Goal: Task Accomplishment & Management: Complete application form

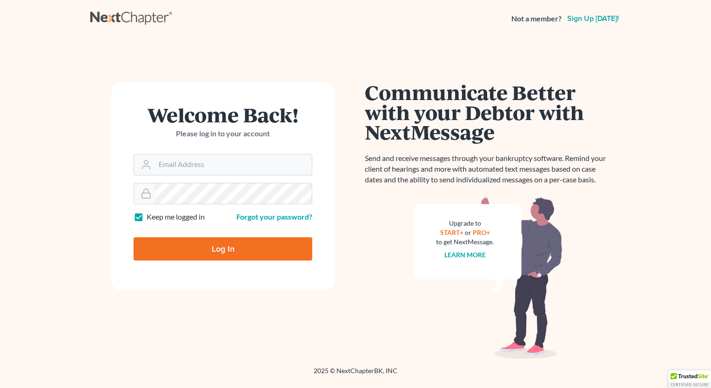
type input "[PERSON_NAME][EMAIL_ADDRESS][DOMAIN_NAME]"
click at [236, 247] on input "Log In" at bounding box center [223, 248] width 179 height 23
type input "Thinking..."
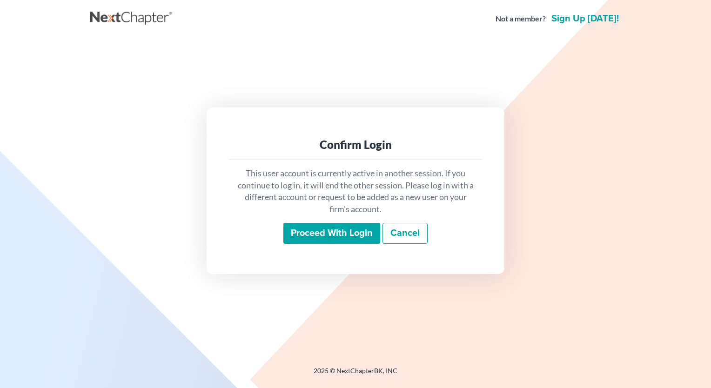
click at [341, 233] on input "Proceed with login" at bounding box center [332, 233] width 97 height 21
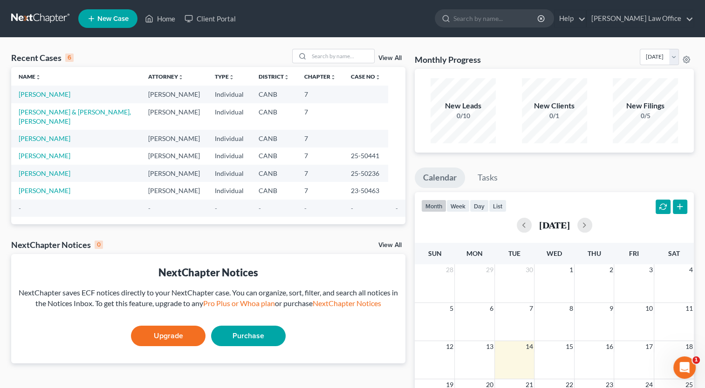
click at [52, 98] on td "[PERSON_NAME]" at bounding box center [75, 94] width 129 height 17
click at [51, 94] on link "[PERSON_NAME]" at bounding box center [45, 94] width 52 height 8
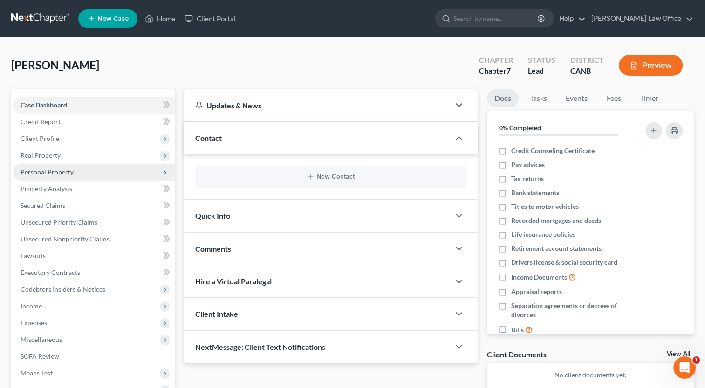
click at [61, 175] on span "Personal Property" at bounding box center [46, 172] width 53 height 8
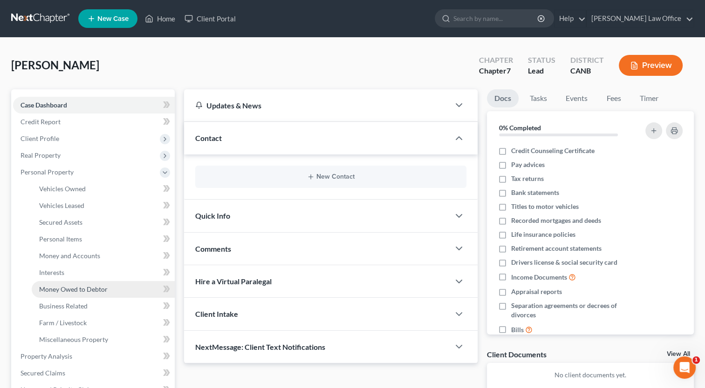
click at [73, 293] on link "Money Owed to Debtor" at bounding box center [103, 289] width 143 height 17
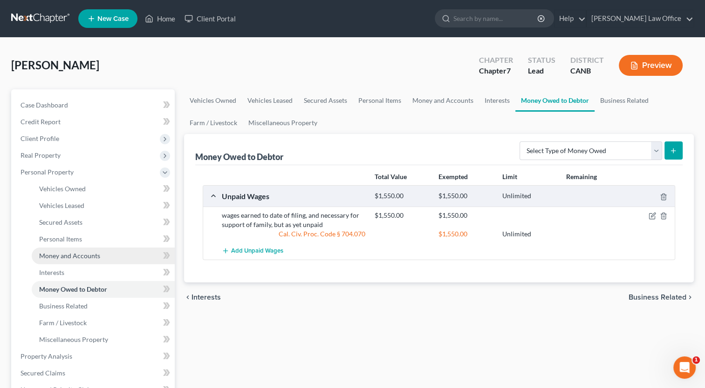
click at [94, 260] on link "Money and Accounts" at bounding box center [103, 256] width 143 height 17
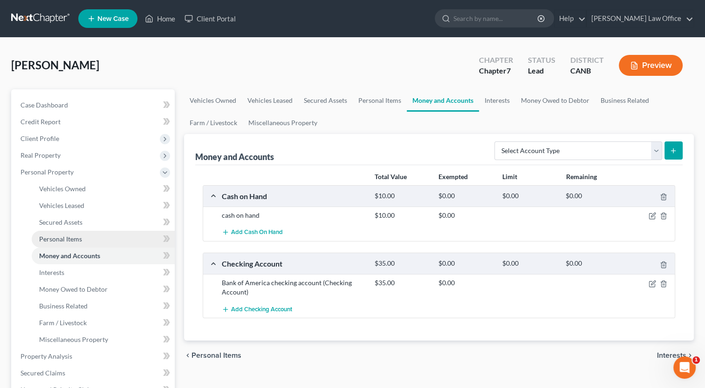
click at [86, 241] on link "Personal Items" at bounding box center [103, 239] width 143 height 17
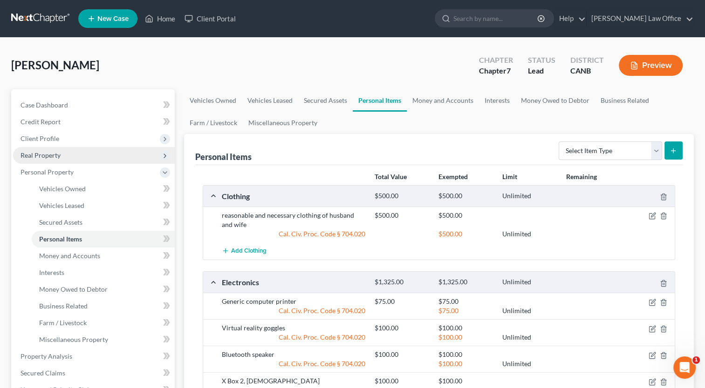
click at [53, 157] on span "Real Property" at bounding box center [40, 155] width 40 height 8
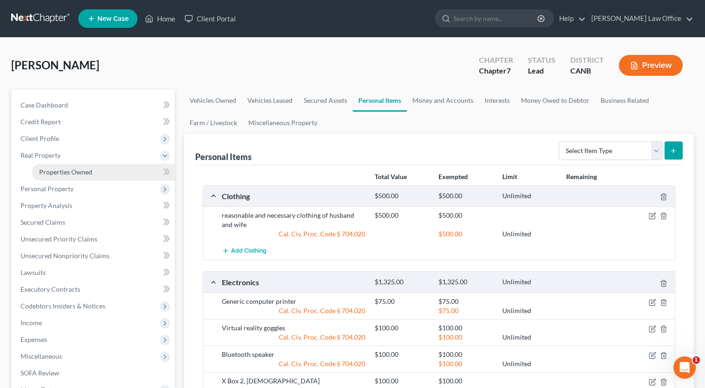
click at [63, 170] on span "Properties Owned" at bounding box center [65, 172] width 53 height 8
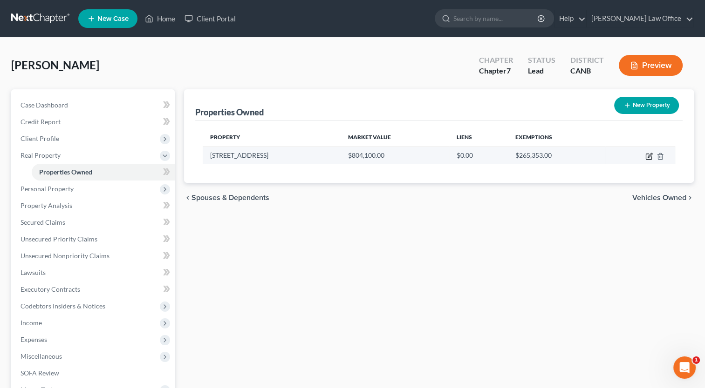
click at [648, 153] on icon "button" at bounding box center [648, 156] width 7 height 7
select select "4"
select select "3"
select select "6"
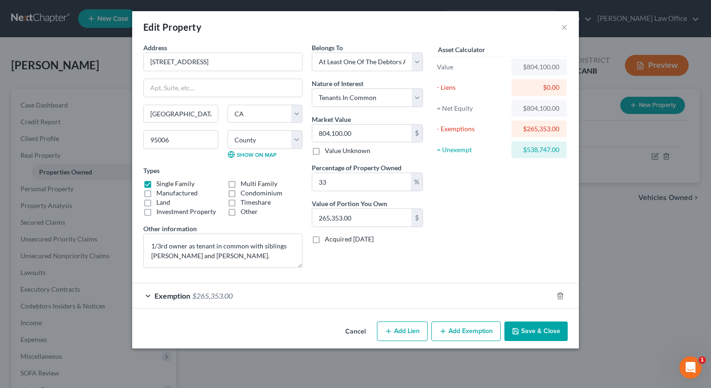
click at [538, 63] on div "$804,100.00" at bounding box center [539, 66] width 41 height 9
click at [464, 334] on button "Add Exemption" at bounding box center [466, 332] width 69 height 20
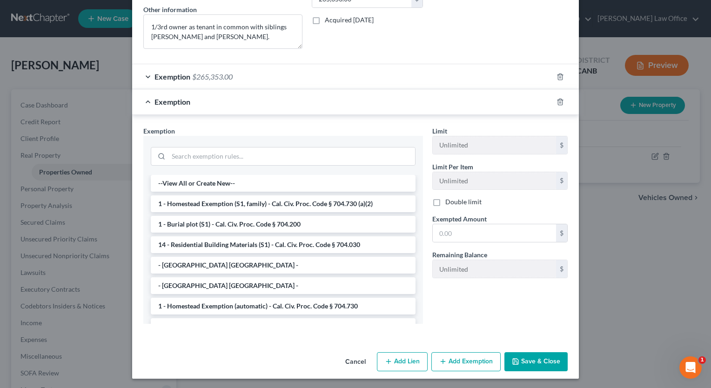
scroll to position [220, 0]
click at [531, 355] on button "Save & Close" at bounding box center [536, 362] width 63 height 20
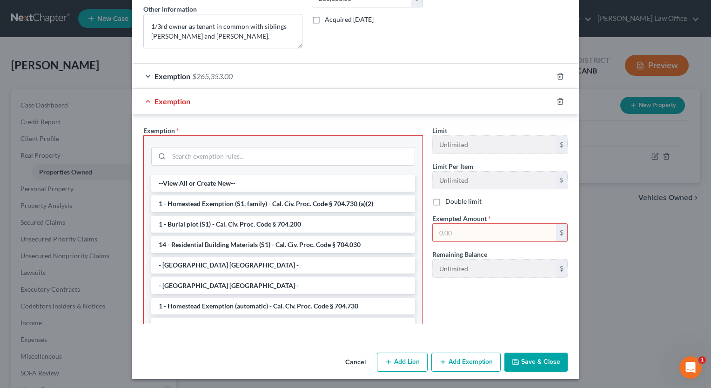
click at [557, 105] on div at bounding box center [566, 101] width 26 height 15
click at [557, 101] on icon "button" at bounding box center [560, 101] width 7 height 7
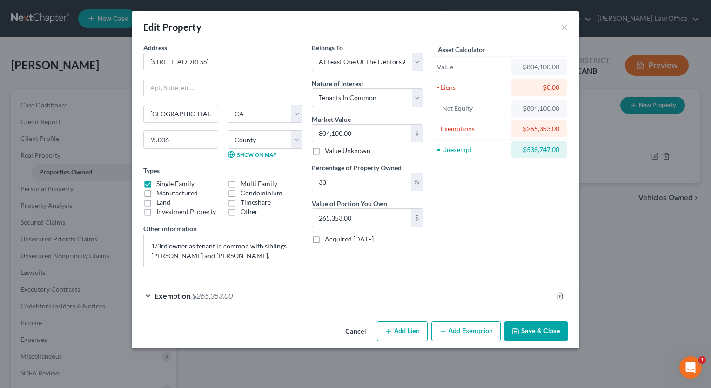
click at [536, 327] on button "Save & Close" at bounding box center [536, 332] width 63 height 20
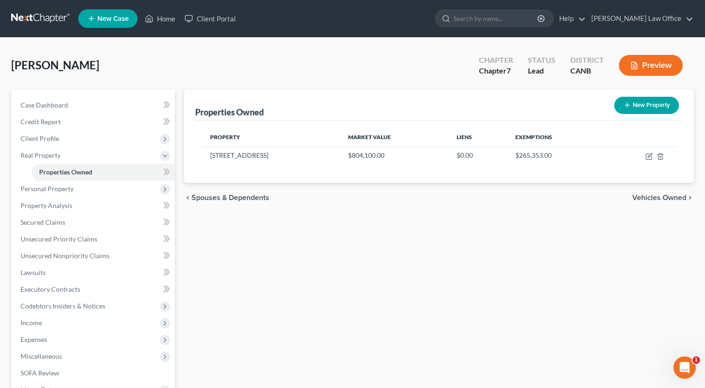
click at [440, 49] on div "Campbell, Jeffrey Upgraded Chapter Chapter 7 Status Lead District CANB Preview" at bounding box center [352, 69] width 682 height 41
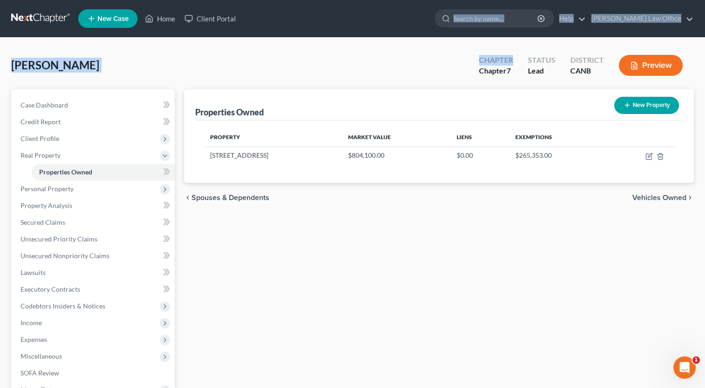
drag, startPoint x: 440, startPoint y: 48, endPoint x: 471, endPoint y: -29, distance: 83.4
click at [471, 0] on html "Home New Case Client Portal Haworth Law Office jameshaworth@lawyer.com My Accou…" at bounding box center [352, 256] width 705 height 512
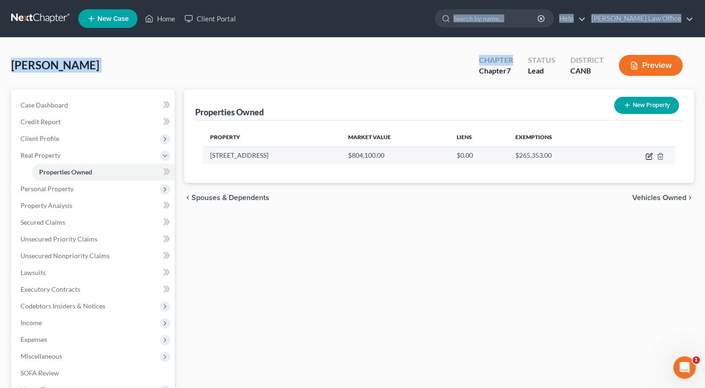
click at [650, 157] on icon "button" at bounding box center [648, 156] width 7 height 7
select select "4"
select select "43"
select select "3"
select select "6"
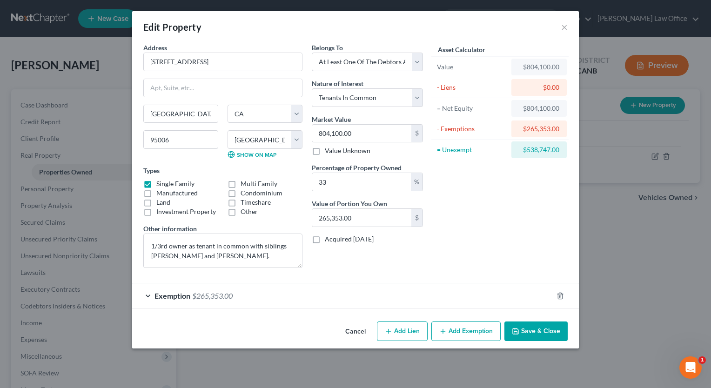
click at [147, 293] on div "Exemption $265,353.00" at bounding box center [342, 296] width 421 height 25
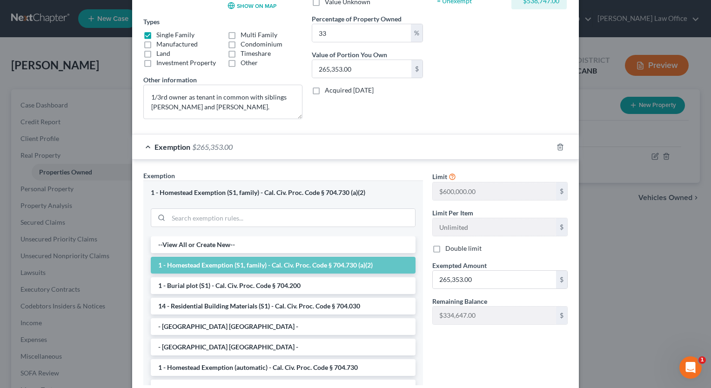
scroll to position [210, 0]
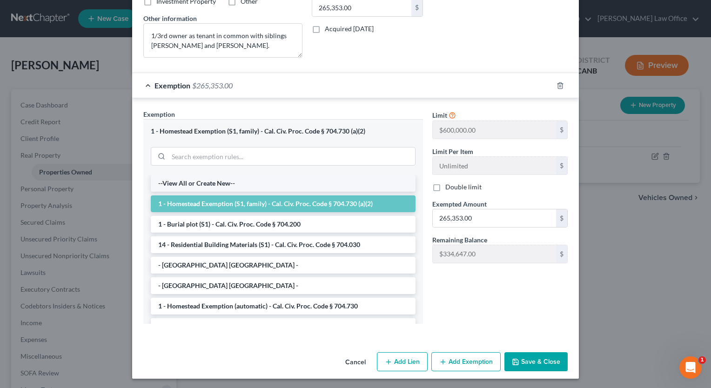
click at [264, 182] on li "--View All or Create New--" at bounding box center [283, 183] width 265 height 17
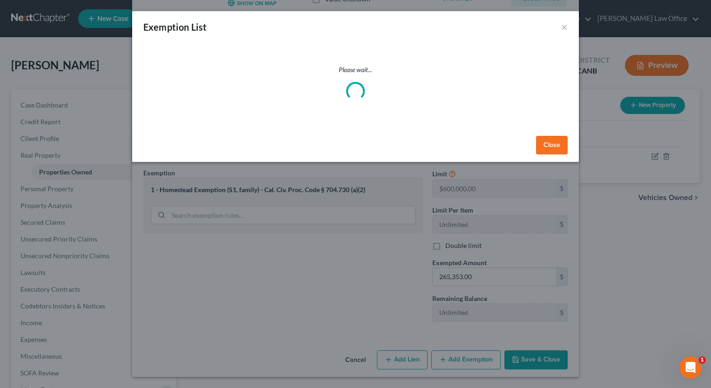
scroll to position [150, 0]
select select "5"
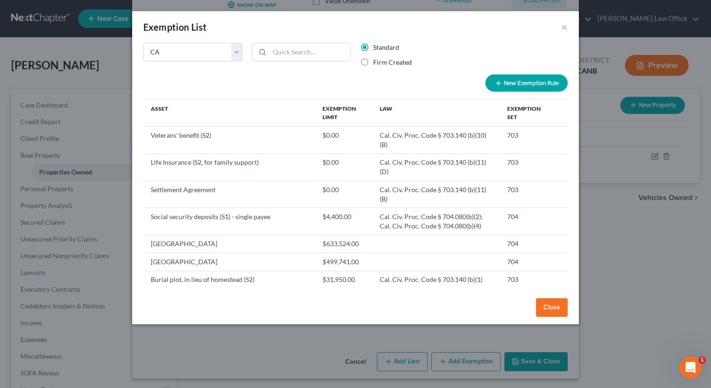
click at [373, 62] on label "Firm Created" at bounding box center [392, 62] width 39 height 9
click at [377, 62] on input "Firm Created" at bounding box center [380, 61] width 6 height 6
radio input "true"
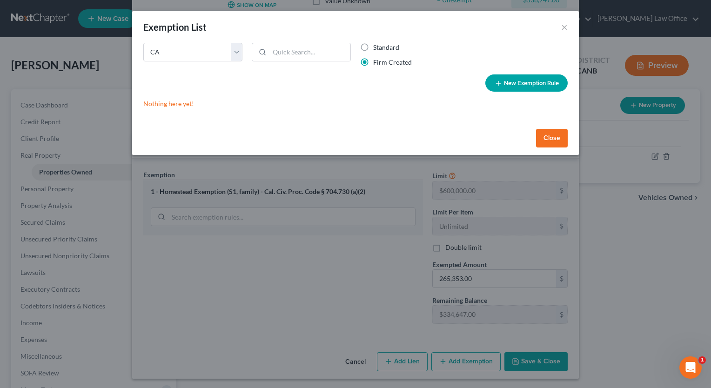
click at [518, 81] on button "New Exemption Rule" at bounding box center [527, 83] width 82 height 17
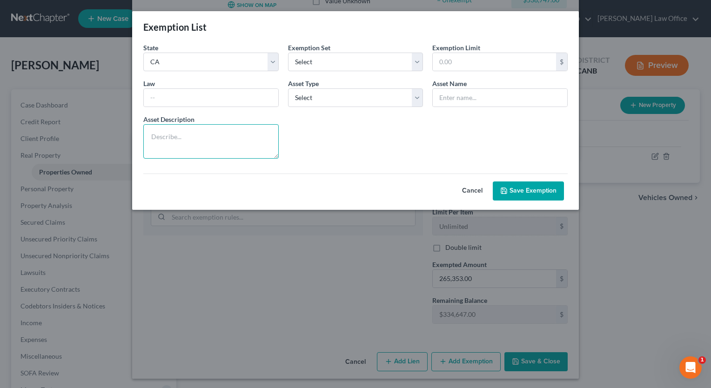
click at [152, 141] on textarea at bounding box center [211, 141] width 136 height 34
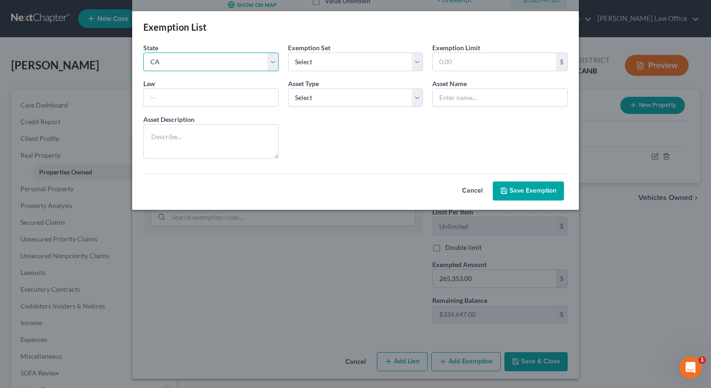
click at [270, 62] on select "State Federal AL AK AR AZ CA CO CT DE DC FL GA GU HI ID IL IN IA KS KY LA ME MD…" at bounding box center [211, 62] width 136 height 19
select select "0"
click at [143, 53] on select "State Federal AL AK AR AZ CA CO CT DE DC FL GA GU HI ID IL IN IA KS KY LA ME MD…" at bounding box center [211, 62] width 136 height 19
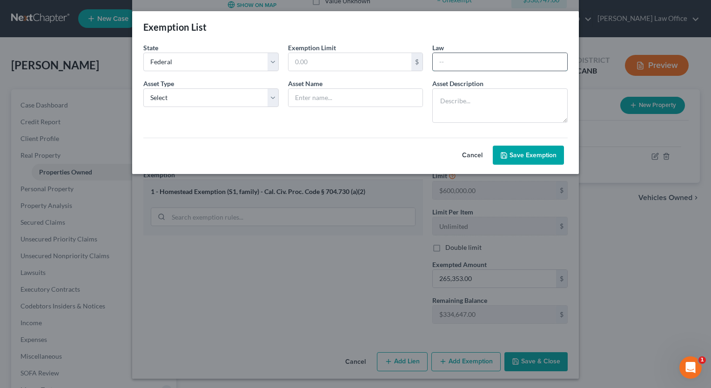
click at [444, 63] on input "text" at bounding box center [500, 62] width 135 height 18
click at [470, 152] on button "Cancel" at bounding box center [472, 155] width 41 height 19
select select "5"
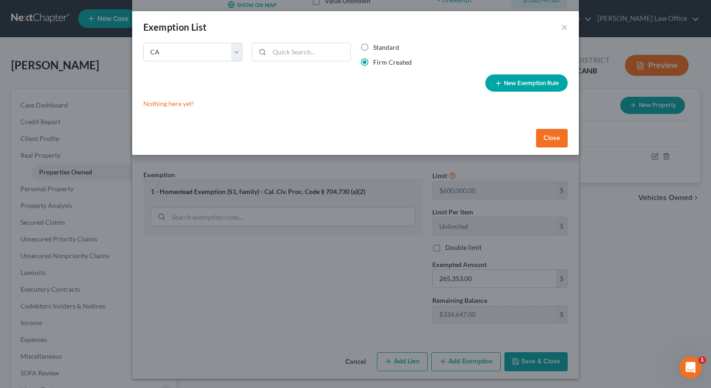
click at [552, 136] on button "Close" at bounding box center [552, 138] width 32 height 19
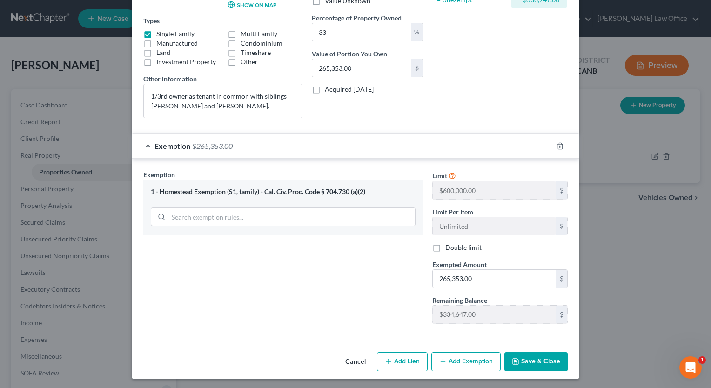
drag, startPoint x: 494, startPoint y: 86, endPoint x: 488, endPoint y: 78, distance: 10.3
click at [488, 78] on div "Asset Calculator Value $804,100.00 - Liens $0.00 = Net Equity $804,100.00 - Exe…" at bounding box center [500, 9] width 145 height 233
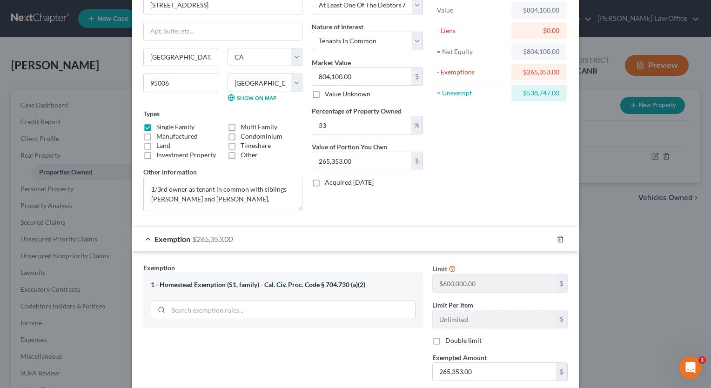
scroll to position [0, 0]
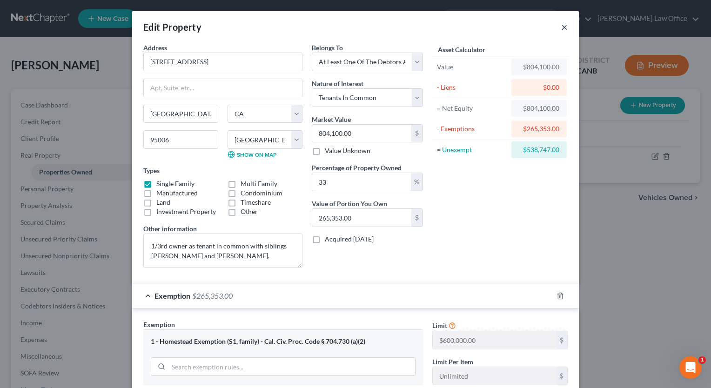
click at [562, 27] on button "×" at bounding box center [565, 26] width 7 height 11
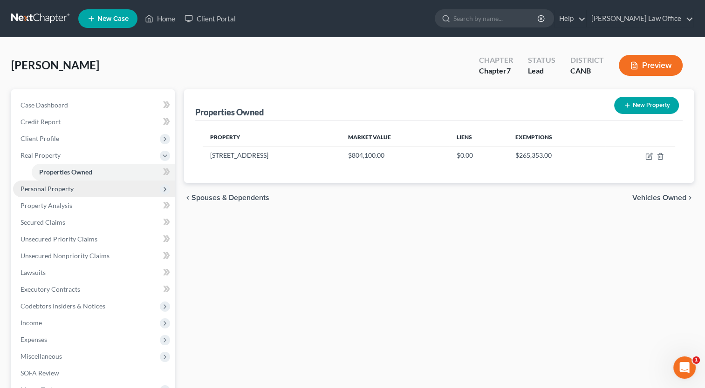
click at [47, 187] on span "Personal Property" at bounding box center [46, 189] width 53 height 8
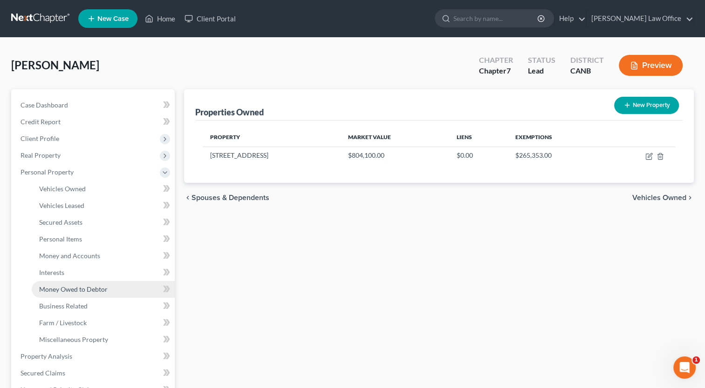
click at [81, 290] on span "Money Owed to Debtor" at bounding box center [73, 289] width 68 height 8
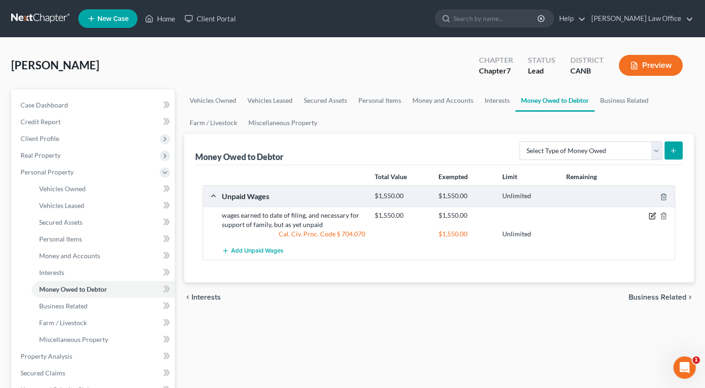
click at [651, 213] on icon "button" at bounding box center [651, 215] width 7 height 7
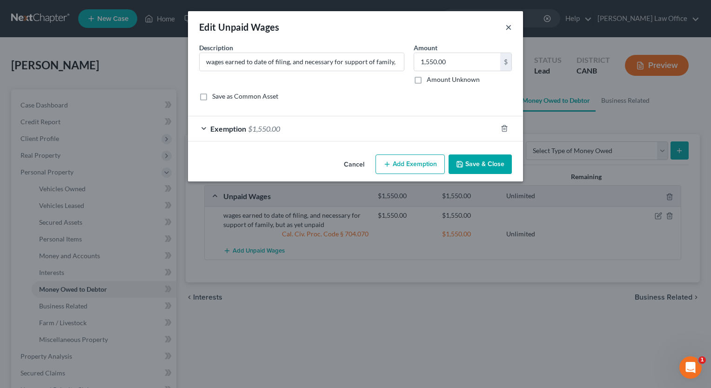
click at [510, 27] on button "×" at bounding box center [509, 26] width 7 height 11
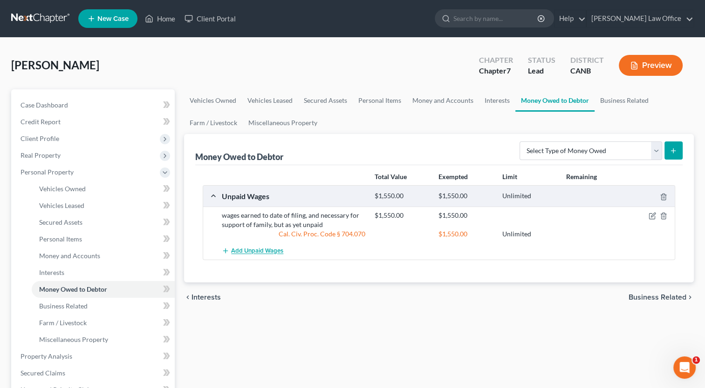
click at [240, 249] on span "Add Unpaid Wages" at bounding box center [257, 251] width 52 height 7
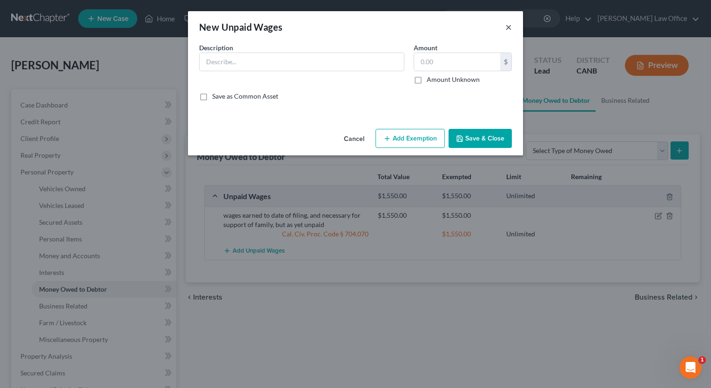
click at [508, 32] on button "×" at bounding box center [509, 26] width 7 height 11
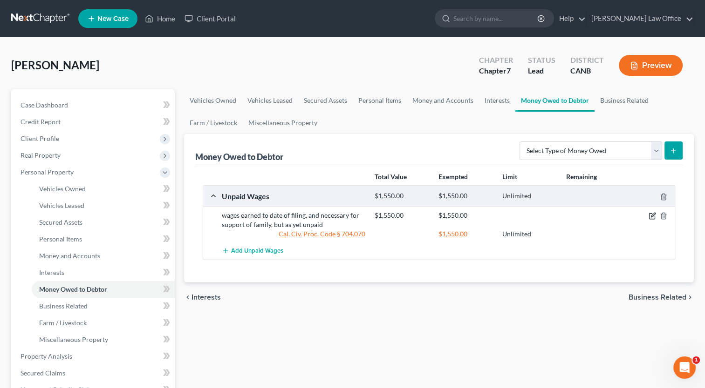
click at [651, 214] on icon "button" at bounding box center [651, 215] width 7 height 7
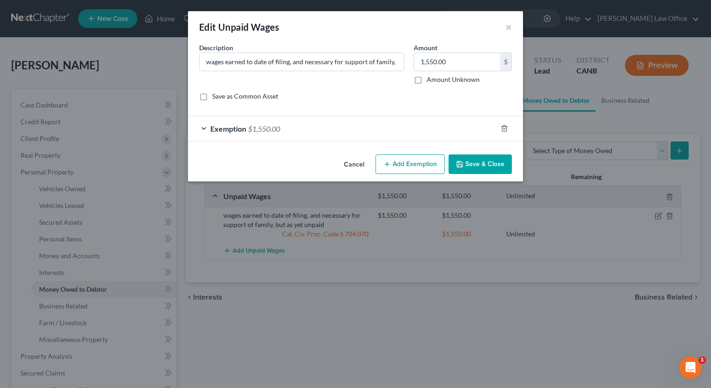
click at [203, 128] on div "Exemption $1,550.00" at bounding box center [342, 128] width 309 height 25
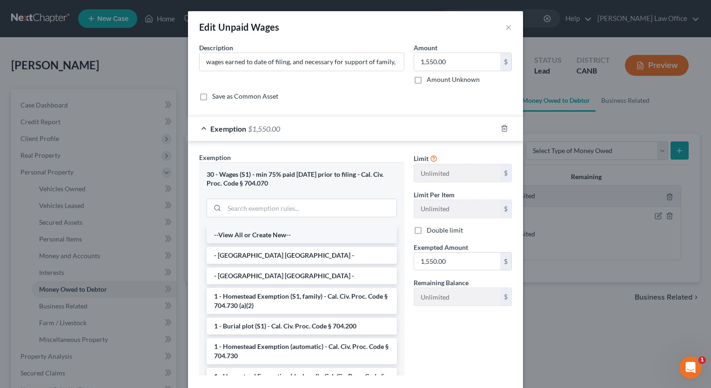
click at [299, 239] on li "--View All or Create New--" at bounding box center [302, 235] width 190 height 17
select select "5"
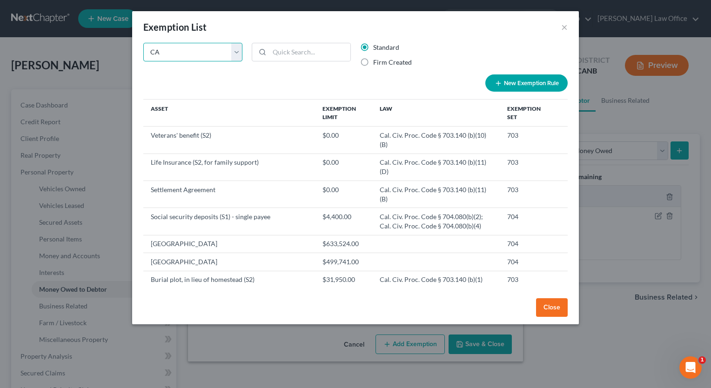
click at [235, 55] on select "State Federal AL AK AR AZ CA CO CT DE DC FL GA GU HI ID IL IN IA KS KY LA ME MD…" at bounding box center [192, 52] width 99 height 19
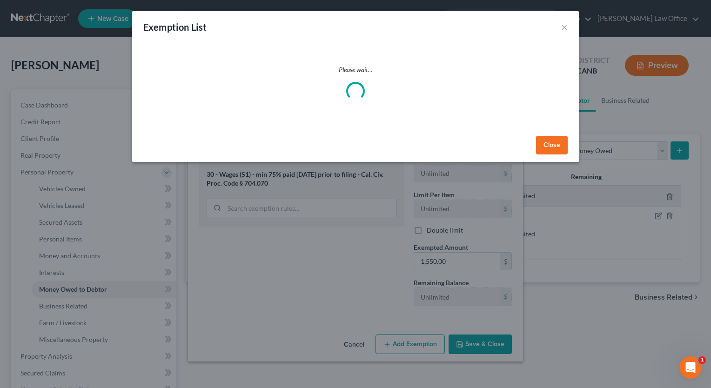
select select "0"
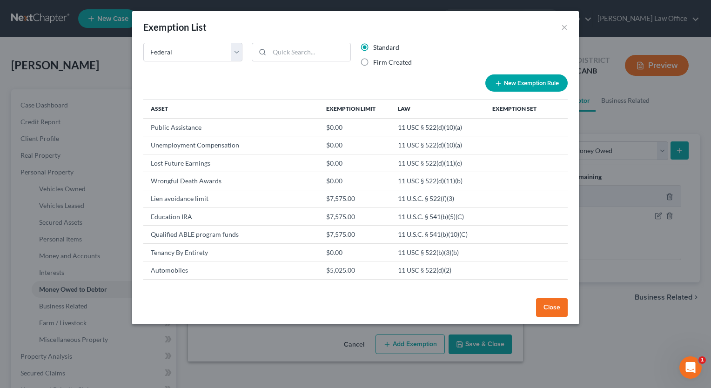
click at [373, 62] on label "Firm Created" at bounding box center [392, 62] width 39 height 9
click at [377, 62] on input "Firm Created" at bounding box center [380, 61] width 6 height 6
radio input "true"
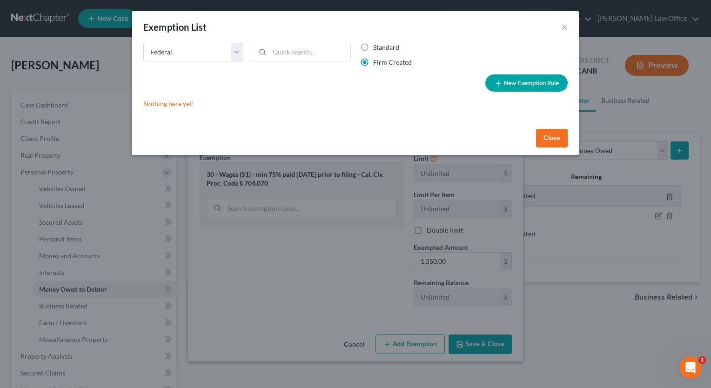
click at [514, 82] on button "New Exemption Rule" at bounding box center [527, 83] width 82 height 17
select select "0"
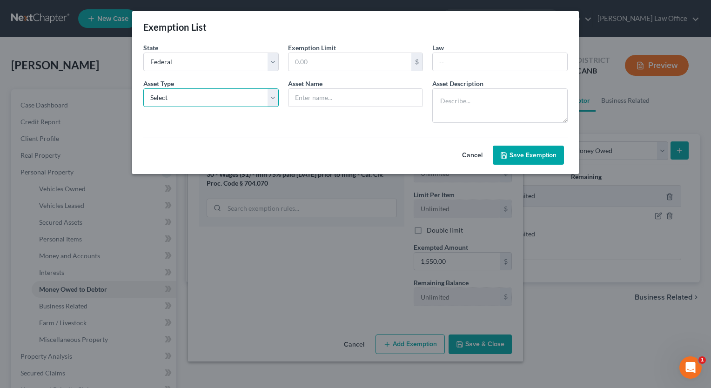
click at [271, 98] on select "Select Homestead Other" at bounding box center [211, 97] width 136 height 19
select select "1"
click at [143, 88] on select "Select Homestead Other" at bounding box center [211, 97] width 136 height 19
click at [466, 59] on input "text" at bounding box center [500, 62] width 135 height 18
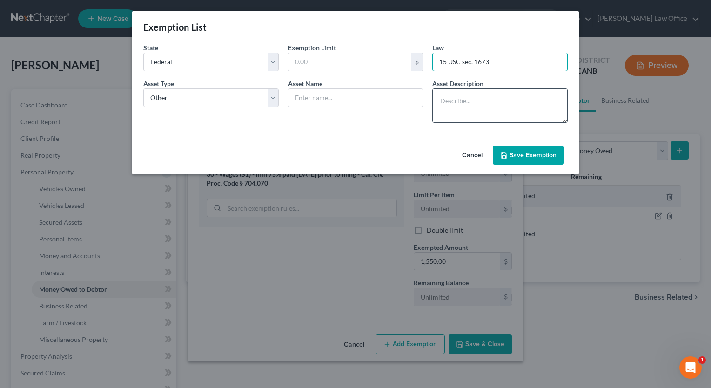
type input "15 USC sec. 1673"
click at [467, 100] on textarea at bounding box center [501, 105] width 136 height 34
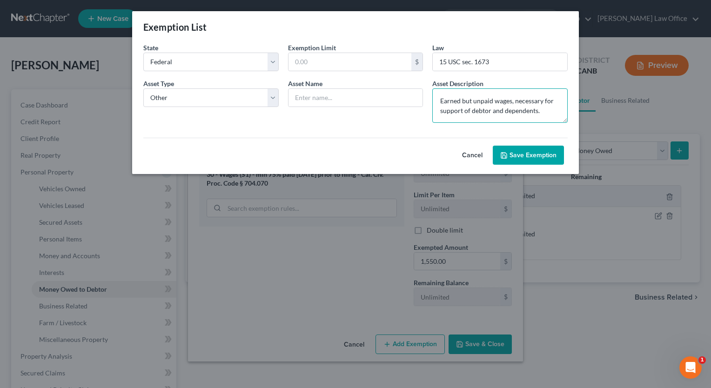
type textarea "Earned but unpaid wages, necessary for support of debtor and dependents."
click at [524, 148] on button "Save Exemption" at bounding box center [528, 156] width 71 height 20
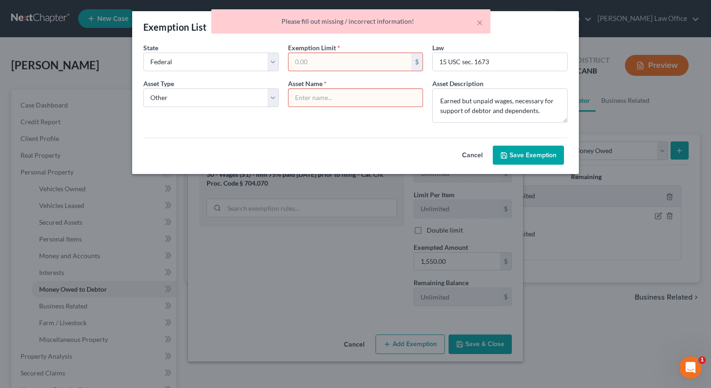
click at [332, 62] on input "text" at bounding box center [350, 62] width 123 height 18
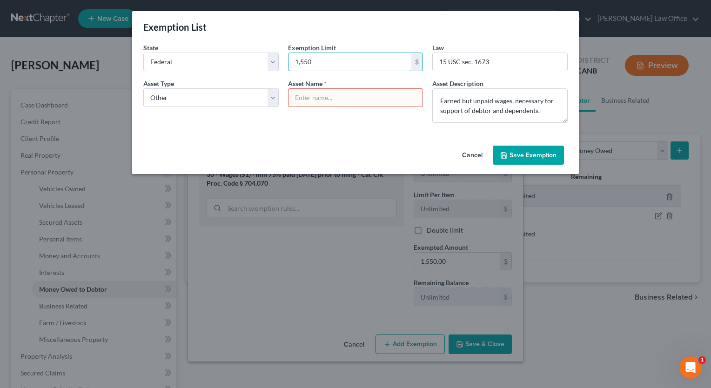
type input "1,550"
click at [327, 97] on input "text" at bounding box center [356, 98] width 135 height 18
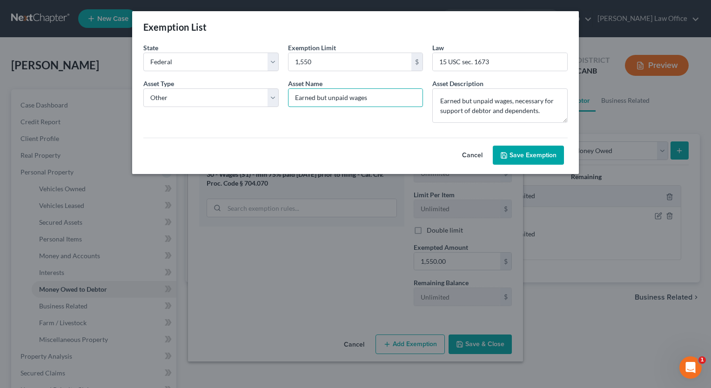
type input "Earned but unpaid wages"
click at [521, 154] on button "Save Exemption" at bounding box center [528, 156] width 71 height 20
select select "0"
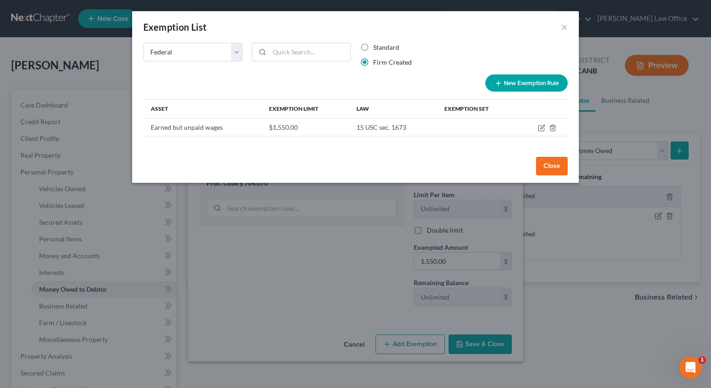
click at [556, 166] on button "Close" at bounding box center [552, 166] width 32 height 19
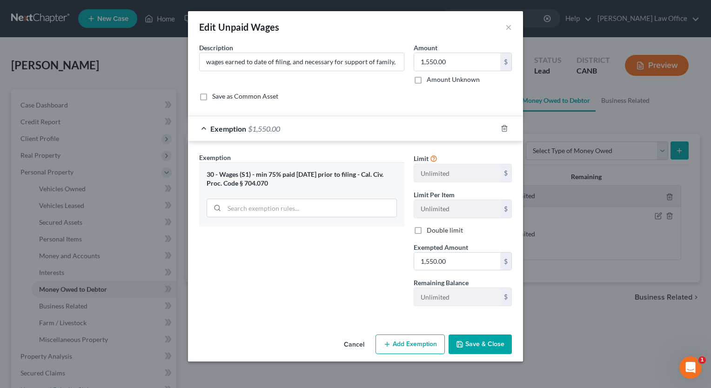
click at [484, 340] on button "Save & Close" at bounding box center [480, 345] width 63 height 20
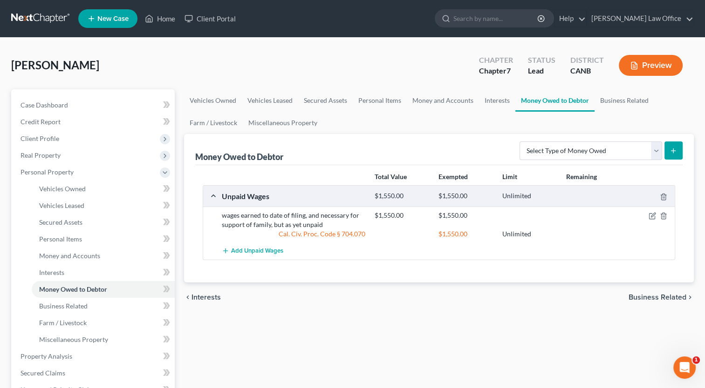
click at [655, 60] on button "Preview" at bounding box center [650, 65] width 64 height 21
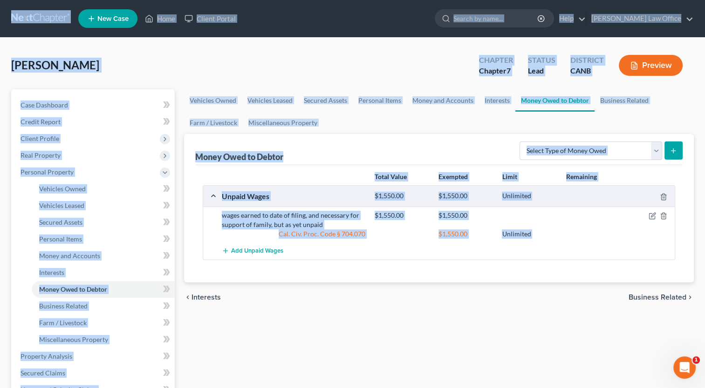
click at [654, 64] on button "Preview" at bounding box center [650, 65] width 64 height 21
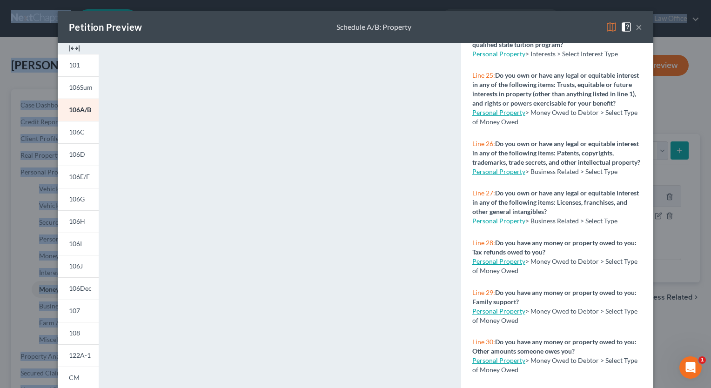
scroll to position [1884, 0]
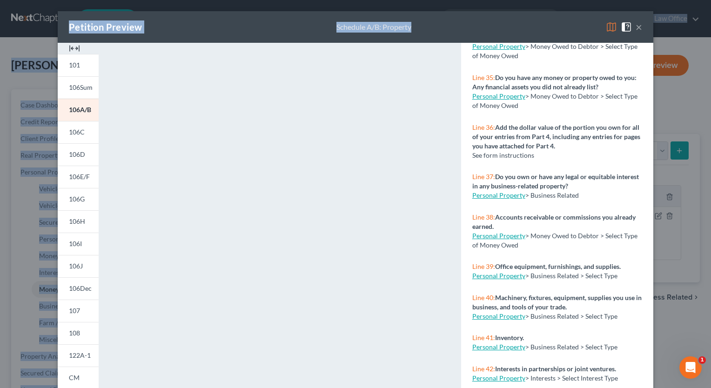
drag, startPoint x: 449, startPoint y: 31, endPoint x: 482, endPoint y: -13, distance: 54.8
click at [482, 0] on html "Home New Case Client Portal Haworth Law Office jameshaworth@lawyer.com My Accou…" at bounding box center [355, 331] width 711 height 663
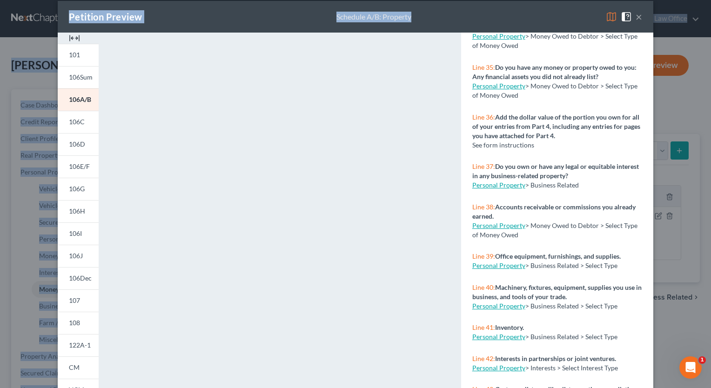
scroll to position [19, 0]
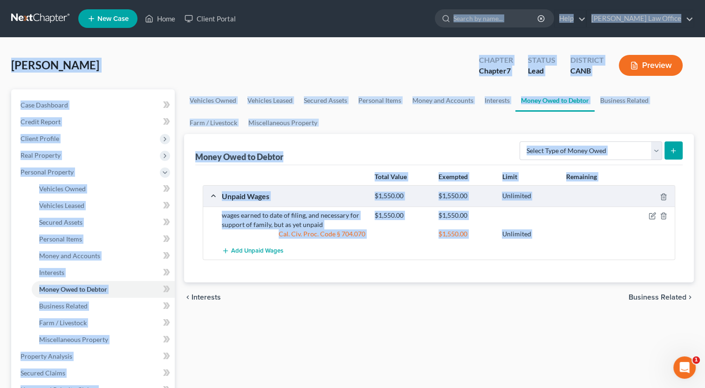
drag, startPoint x: 705, startPoint y: 383, endPoint x: 576, endPoint y: 362, distance: 130.2
click at [651, 68] on button "Preview" at bounding box center [650, 65] width 64 height 21
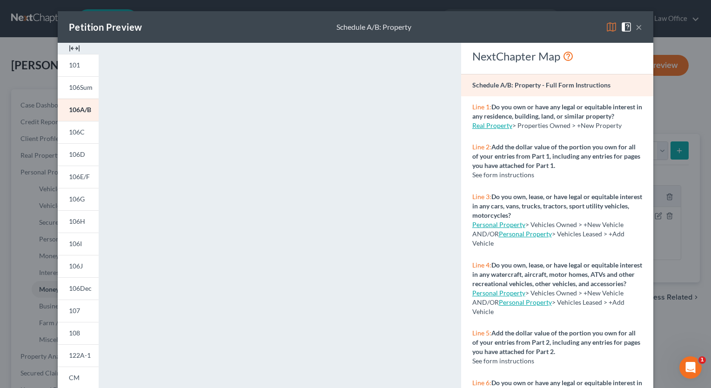
drag, startPoint x: 549, startPoint y: 27, endPoint x: 553, endPoint y: 30, distance: 5.7
click at [553, 30] on div "Petition Preview Schedule A/B: Property ×" at bounding box center [356, 27] width 596 height 32
click at [83, 374] on link "CM" at bounding box center [78, 378] width 41 height 22
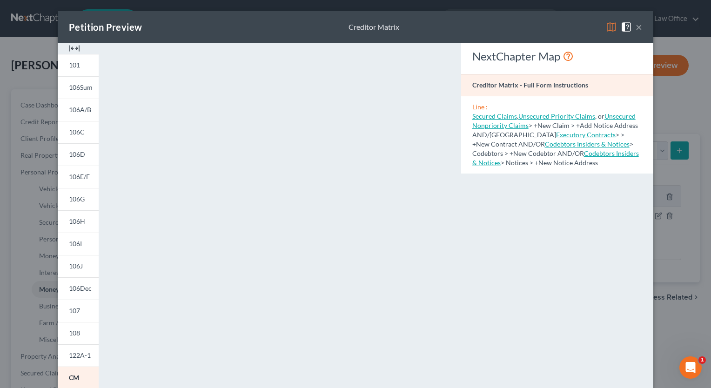
scroll to position [136, 0]
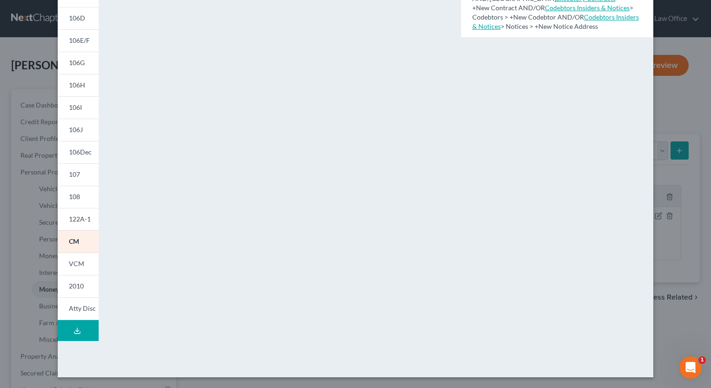
click at [76, 329] on icon at bounding box center [77, 330] width 7 height 7
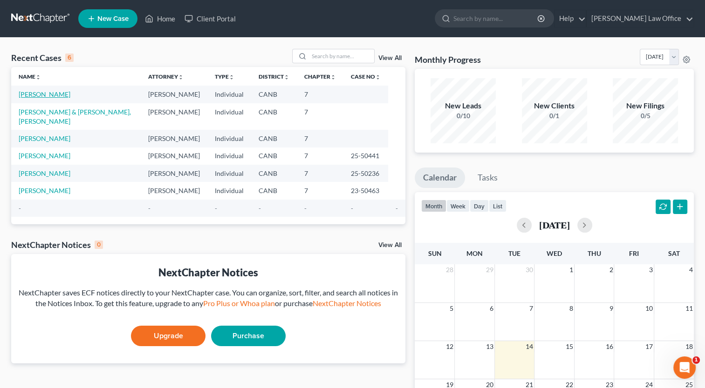
click at [52, 94] on link "Campbell, Jeffrey" at bounding box center [45, 94] width 52 height 8
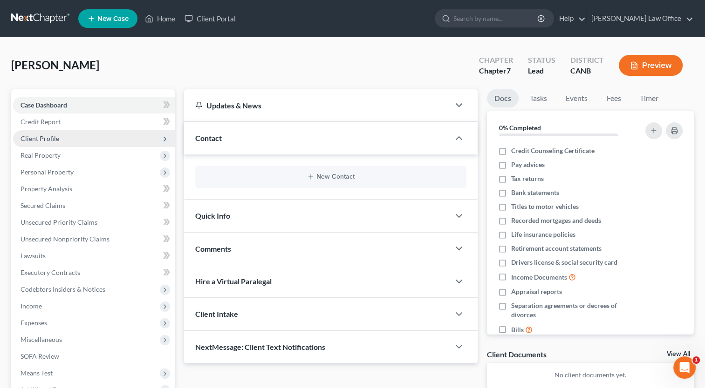
click at [58, 139] on span "Client Profile" at bounding box center [94, 138] width 162 height 17
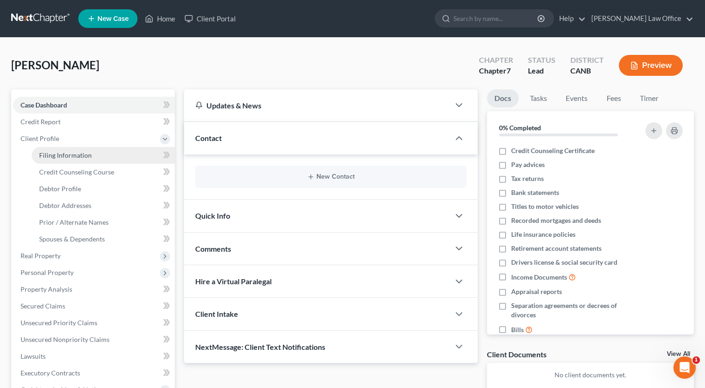
click at [75, 159] on span "Filing Information" at bounding box center [65, 155] width 53 height 8
select select "1"
select select "0"
select select "4"
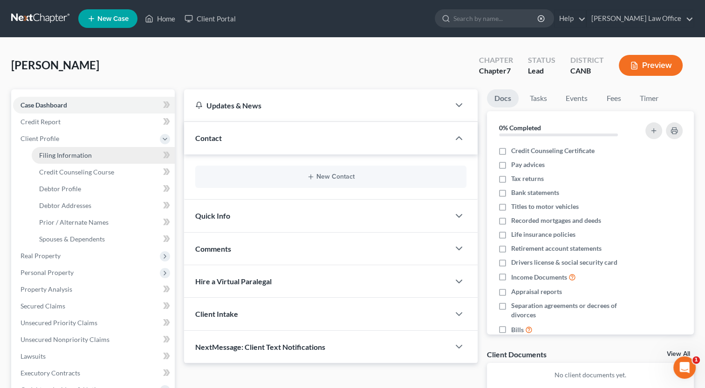
select select "1"
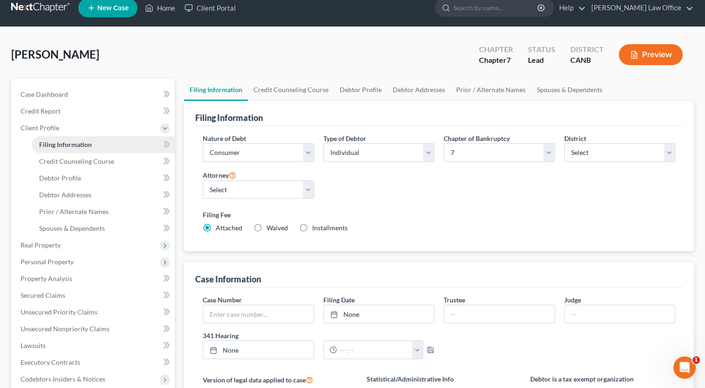
scroll to position [9, 0]
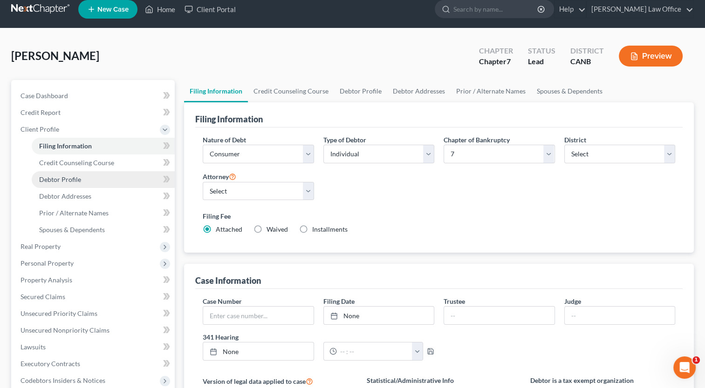
click at [75, 181] on span "Debtor Profile" at bounding box center [60, 180] width 42 height 8
select select "1"
select select "2"
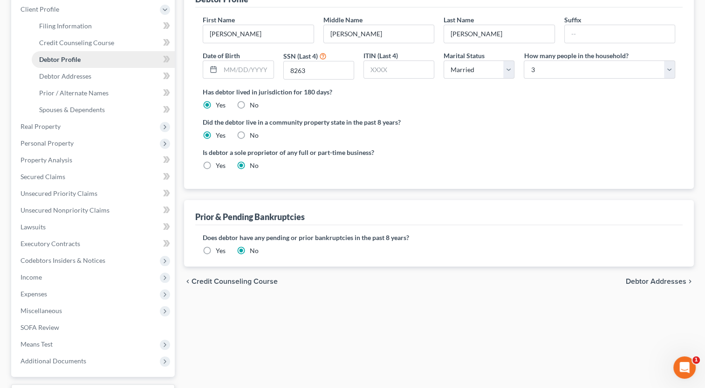
scroll to position [130, 0]
click at [81, 75] on span "Debtor Addresses" at bounding box center [65, 75] width 52 height 8
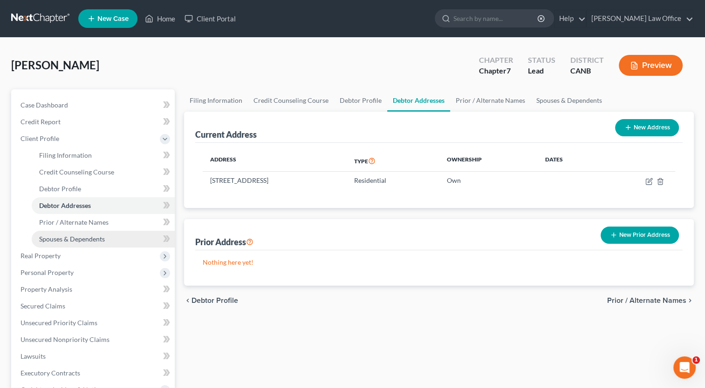
click at [75, 242] on span "Spouses & Dependents" at bounding box center [72, 239] width 66 height 8
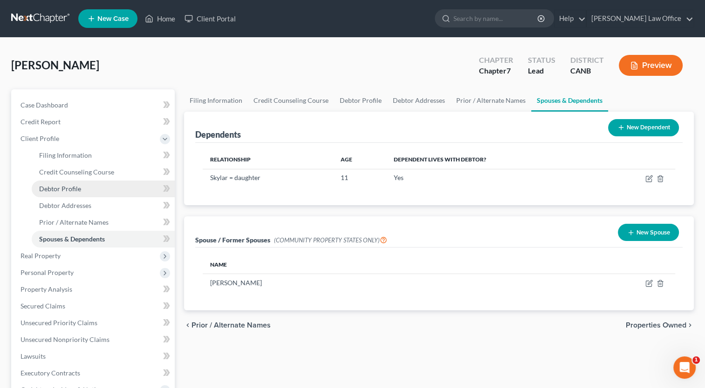
click at [66, 188] on span "Debtor Profile" at bounding box center [60, 189] width 42 height 8
select select "1"
select select "2"
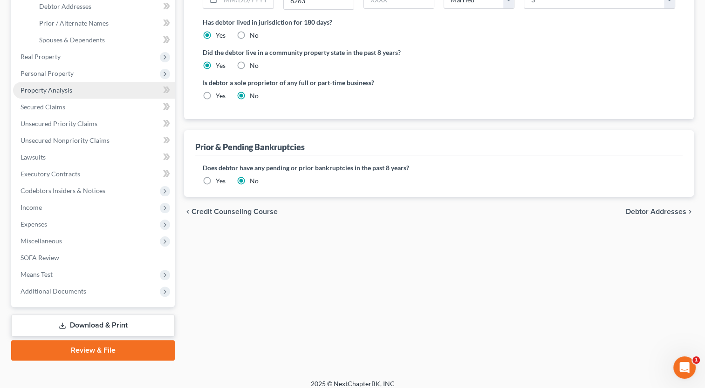
scroll to position [206, 0]
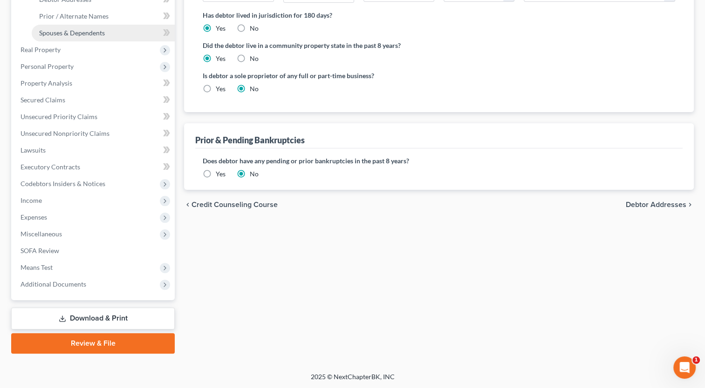
click at [95, 34] on span "Spouses & Dependents" at bounding box center [72, 33] width 66 height 8
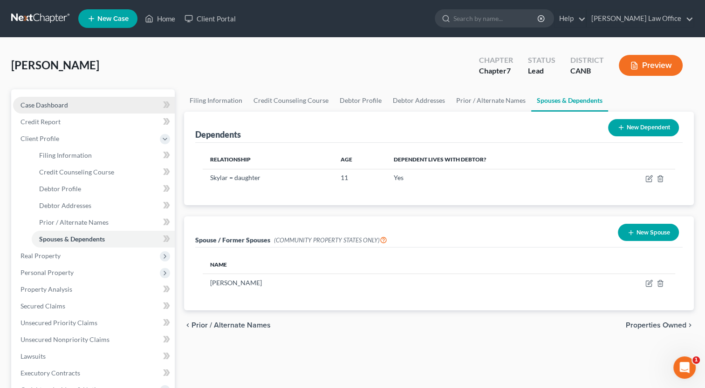
click at [54, 107] on span "Case Dashboard" at bounding box center [43, 105] width 47 height 8
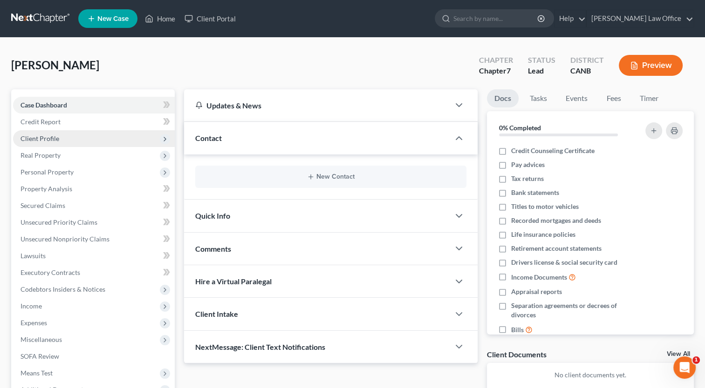
click at [53, 140] on span "Client Profile" at bounding box center [39, 139] width 39 height 8
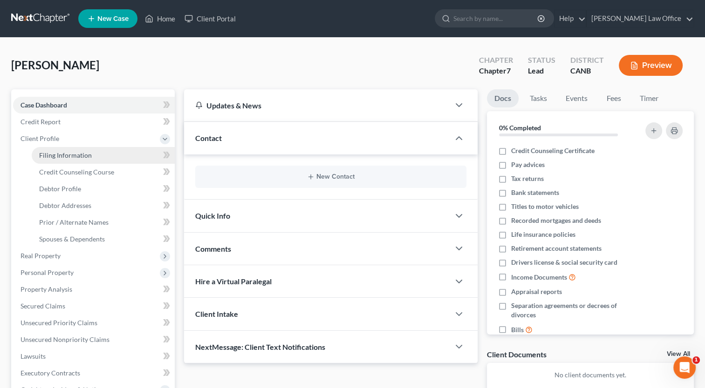
click at [62, 155] on span "Filing Information" at bounding box center [65, 155] width 53 height 8
select select "1"
select select "0"
select select "9"
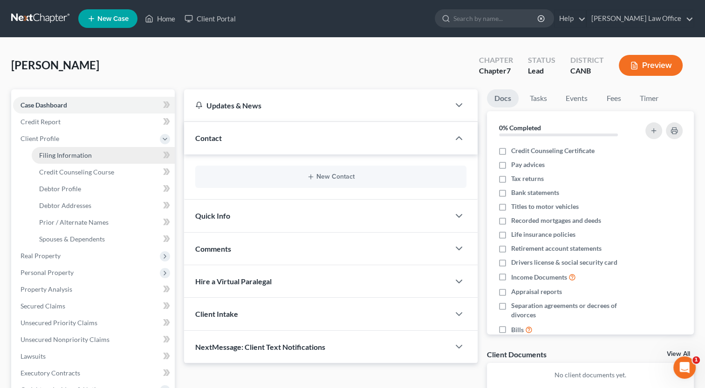
select select "0"
select select "4"
select select "1"
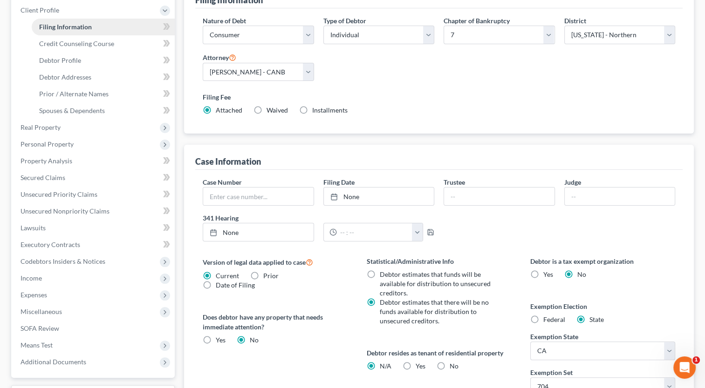
scroll to position [130, 0]
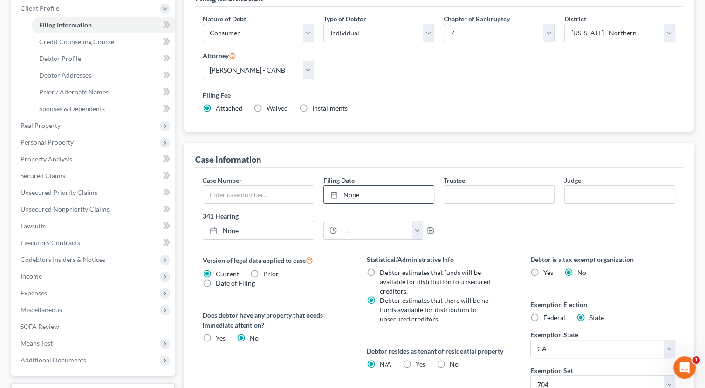
type input "10/14/2025"
click at [352, 195] on link "None" at bounding box center [379, 195] width 110 height 18
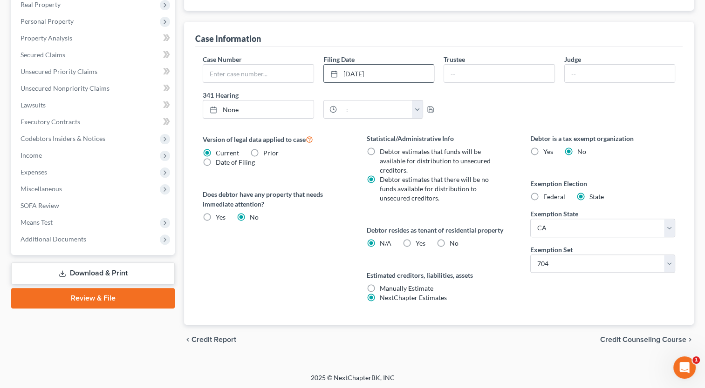
scroll to position [0, 0]
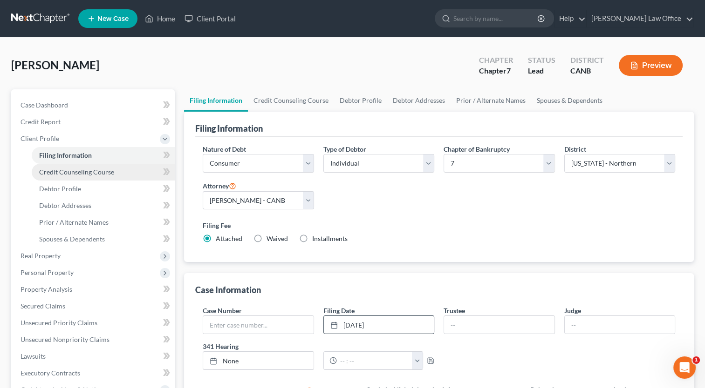
click at [104, 172] on span "Credit Counseling Course" at bounding box center [76, 172] width 75 height 8
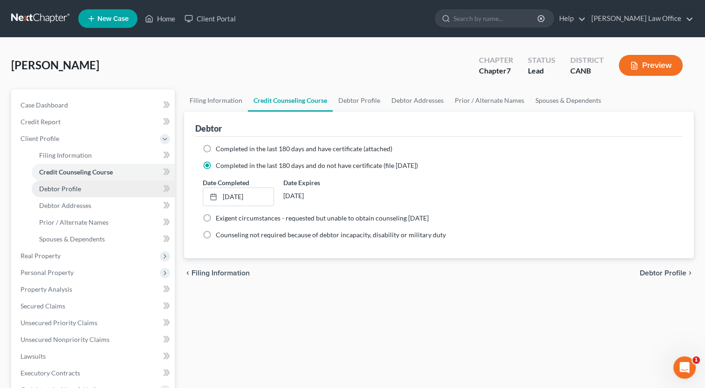
click at [74, 189] on span "Debtor Profile" at bounding box center [60, 189] width 42 height 8
select select "1"
select select "2"
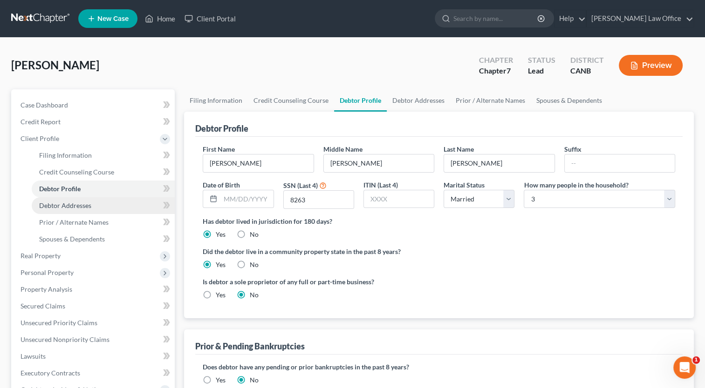
click at [74, 205] on span "Debtor Addresses" at bounding box center [65, 206] width 52 height 8
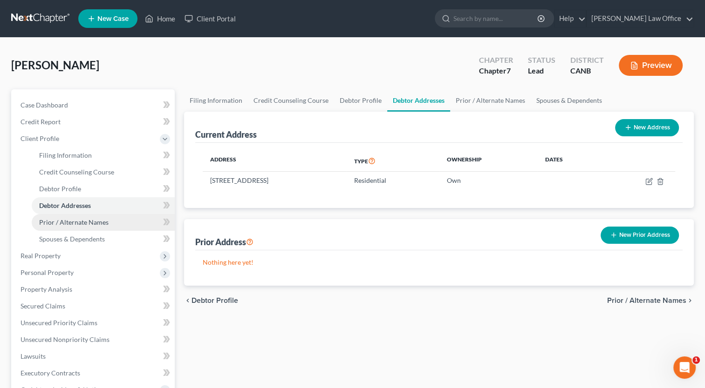
click at [77, 222] on span "Prior / Alternate Names" at bounding box center [73, 222] width 69 height 8
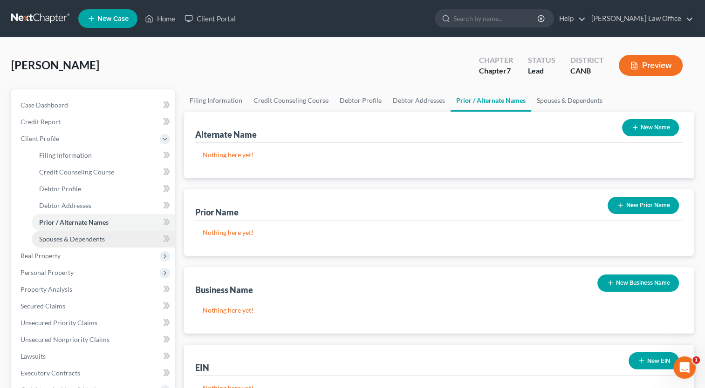
click at [76, 239] on span "Spouses & Dependents" at bounding box center [72, 239] width 66 height 8
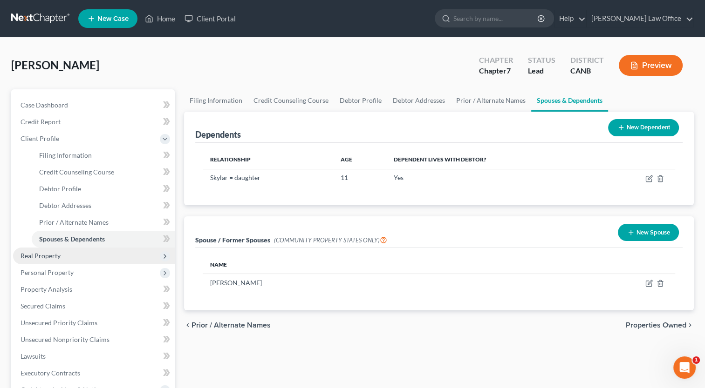
click at [50, 258] on span "Real Property" at bounding box center [40, 256] width 40 height 8
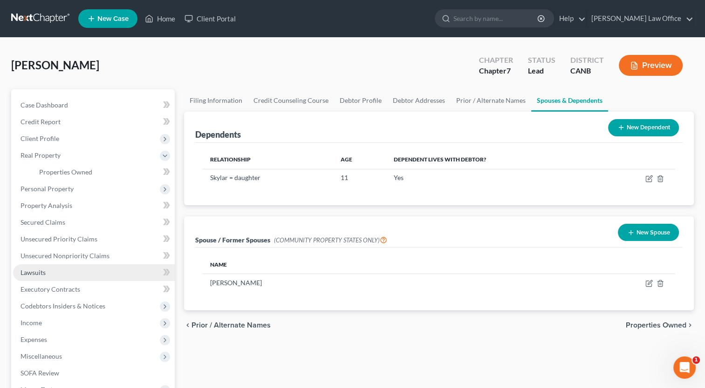
click at [45, 274] on span "Lawsuits" at bounding box center [32, 273] width 25 height 8
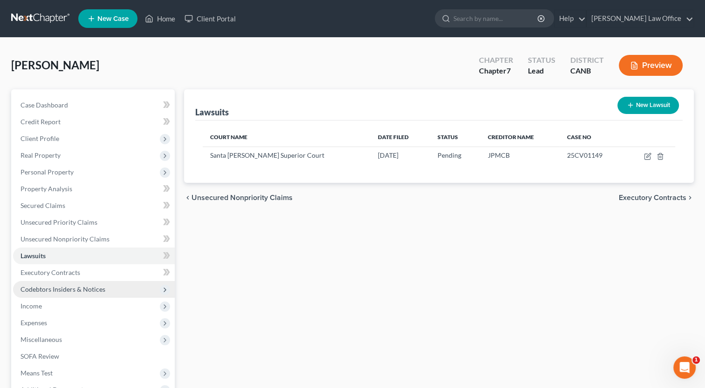
click at [45, 288] on span "Codebtors Insiders & Notices" at bounding box center [62, 289] width 85 height 8
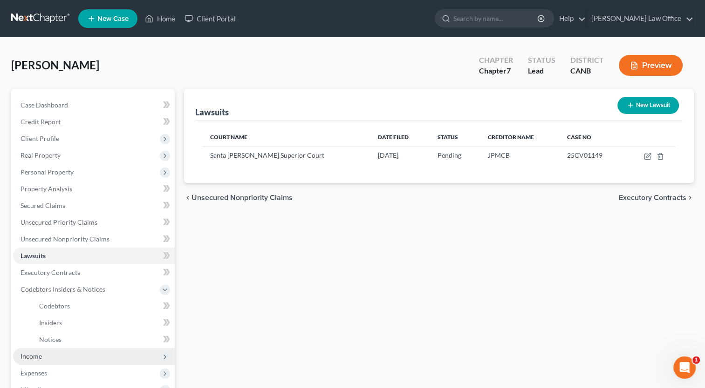
click at [93, 355] on span "Income" at bounding box center [94, 356] width 162 height 17
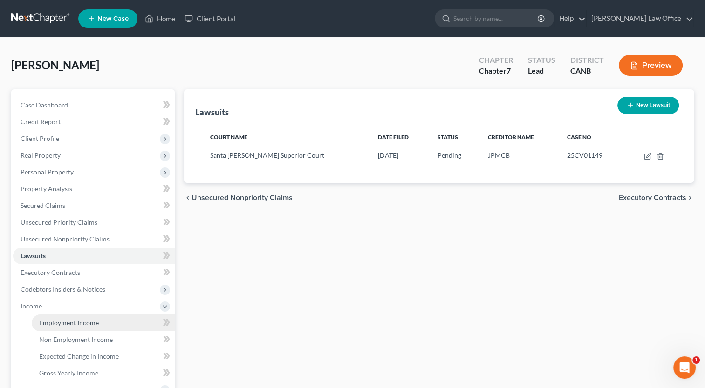
click at [88, 323] on span "Employment Income" at bounding box center [69, 323] width 60 height 8
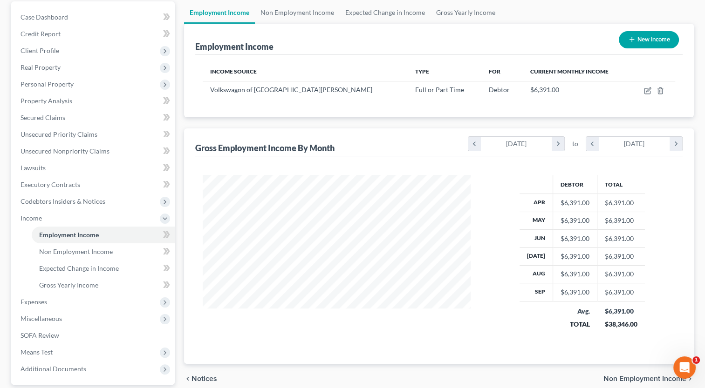
scroll to position [93, 0]
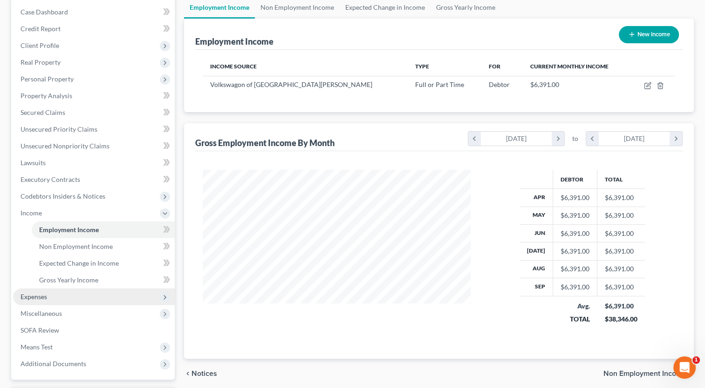
click at [165, 297] on icon at bounding box center [164, 297] width 7 height 7
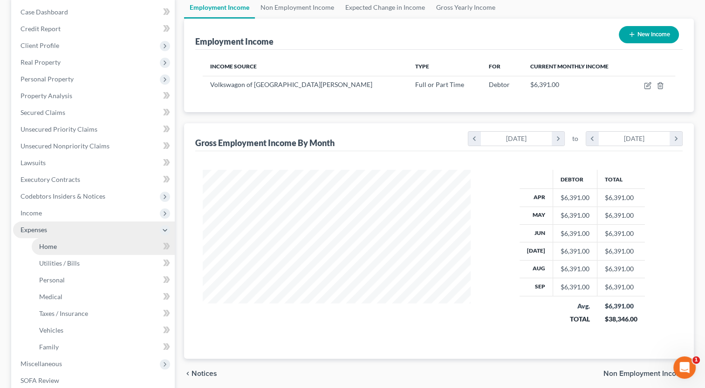
click at [62, 248] on link "Home" at bounding box center [103, 246] width 143 height 17
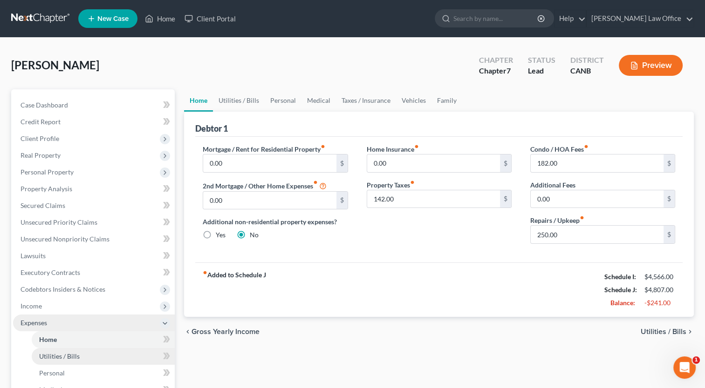
click at [64, 351] on link "Utilities / Bills" at bounding box center [103, 356] width 143 height 17
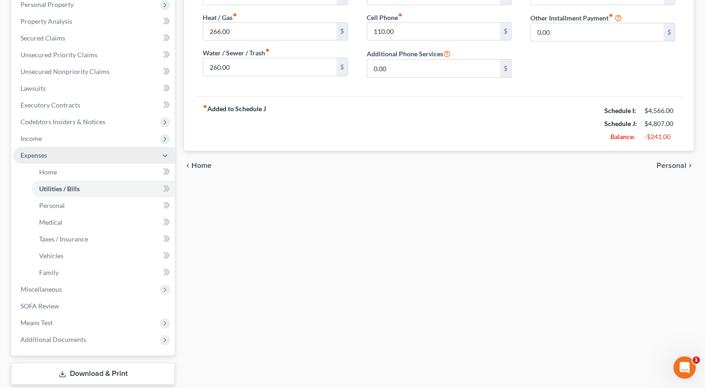
scroll to position [192, 0]
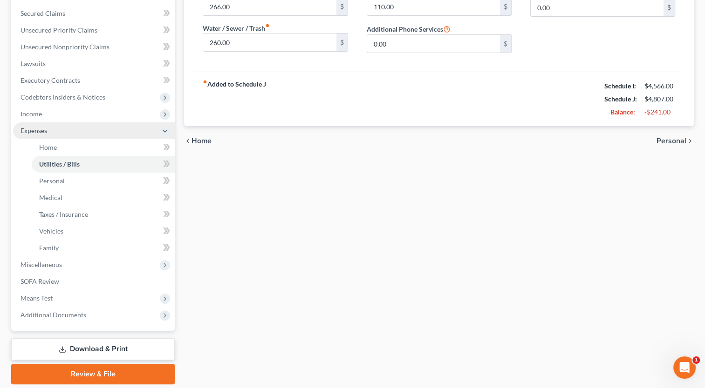
click at [104, 347] on link "Download & Print" at bounding box center [92, 350] width 163 height 22
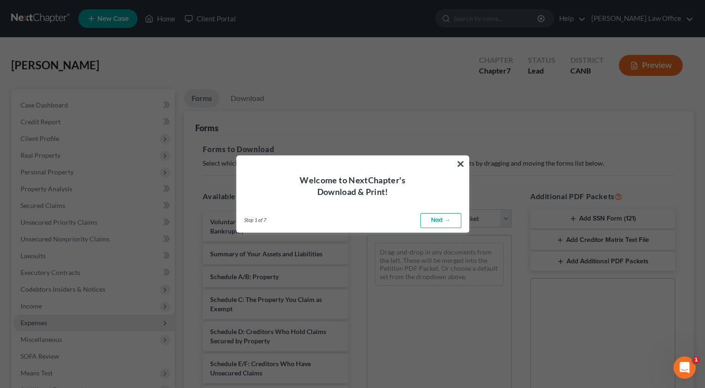
click at [449, 221] on link "Next →" at bounding box center [440, 220] width 41 height 15
select select "0"
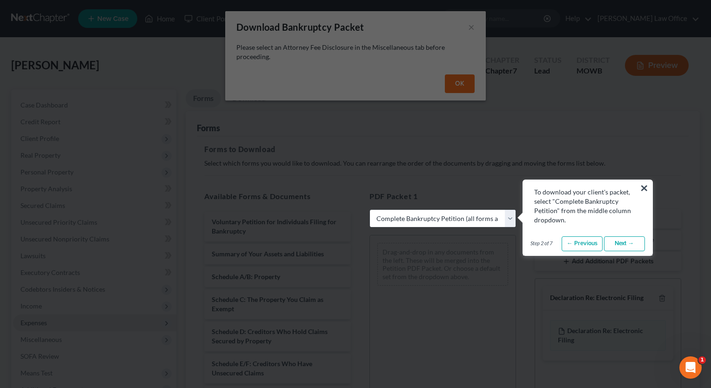
click at [645, 187] on button "×" at bounding box center [644, 188] width 9 height 15
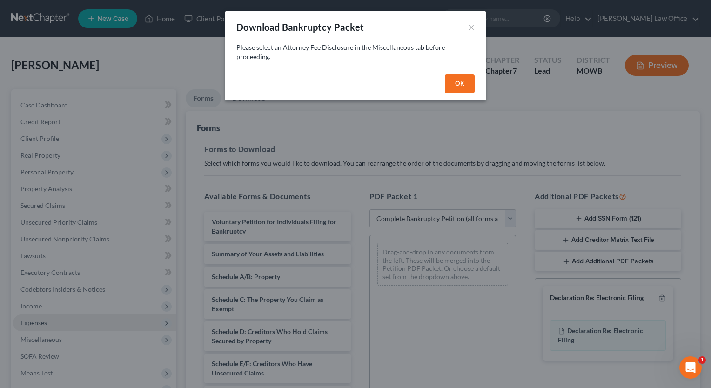
click at [465, 83] on button "OK" at bounding box center [460, 84] width 30 height 19
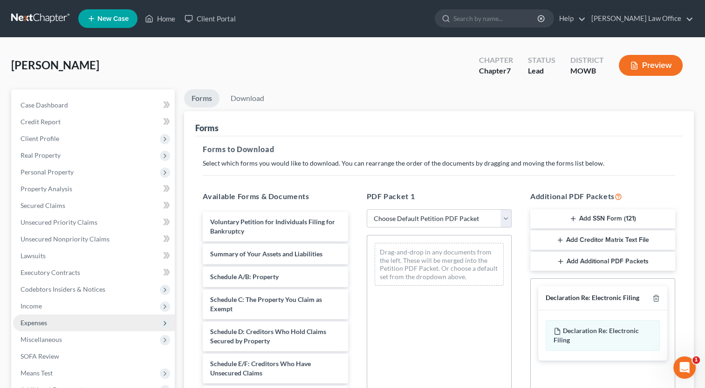
click at [505, 219] on select "Choose Default Petition PDF Packet Complete Bankruptcy Petition (all forms and …" at bounding box center [438, 219] width 145 height 19
select select "0"
click at [370, 210] on select "Choose Default Petition PDF Packet Complete Bankruptcy Petition (all forms and …" at bounding box center [438, 219] width 145 height 19
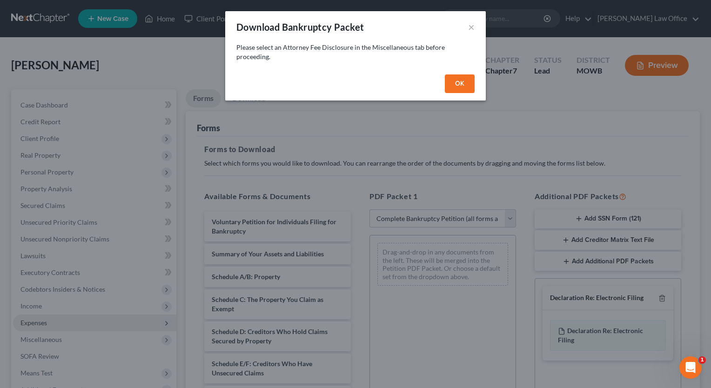
click at [459, 81] on button "OK" at bounding box center [460, 84] width 30 height 19
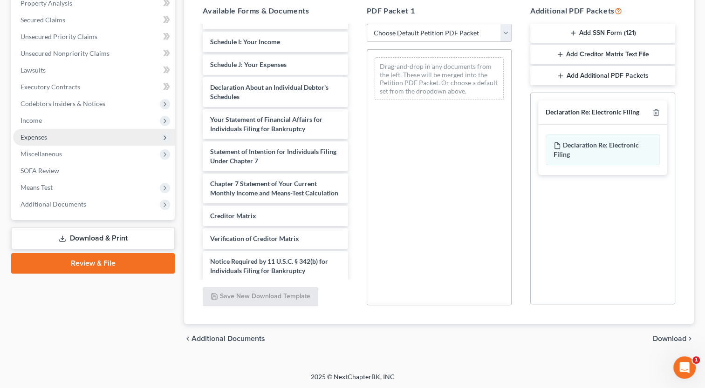
scroll to position [259, 0]
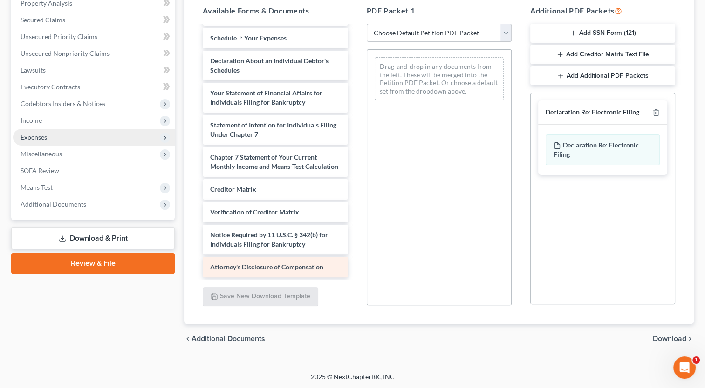
click at [275, 265] on span "Attorney's Disclosure of Compensation" at bounding box center [266, 267] width 113 height 8
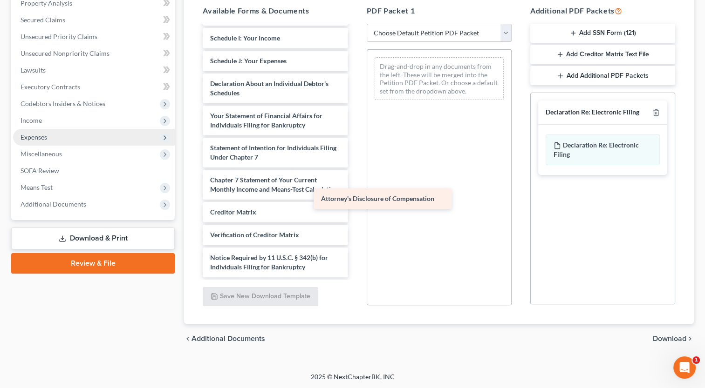
scroll to position [237, 0]
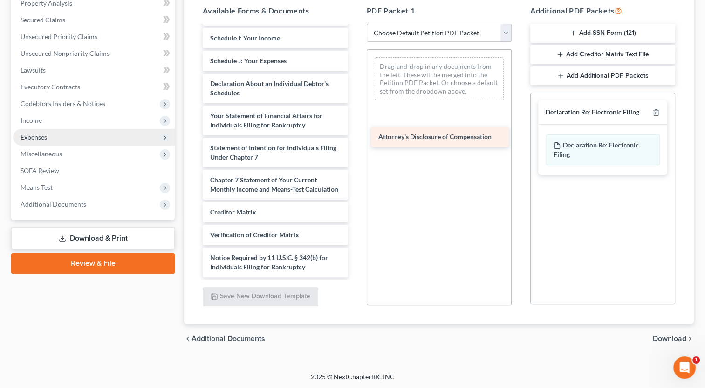
drag, startPoint x: 306, startPoint y: 266, endPoint x: 474, endPoint y: 136, distance: 212.4
click at [355, 136] on div "Attorney's Disclosure of Compensation Voluntary Petition for Individuals Filing…" at bounding box center [275, 38] width 160 height 479
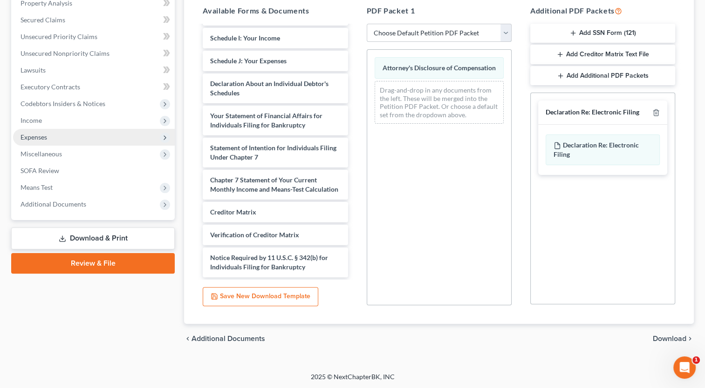
click at [504, 33] on select "Choose Default Petition PDF Packet Complete Bankruptcy Petition (all forms and …" at bounding box center [438, 33] width 145 height 19
select select "0"
click at [370, 24] on select "Choose Default Petition PDF Packet Complete Bankruptcy Petition (all forms and …" at bounding box center [438, 33] width 145 height 19
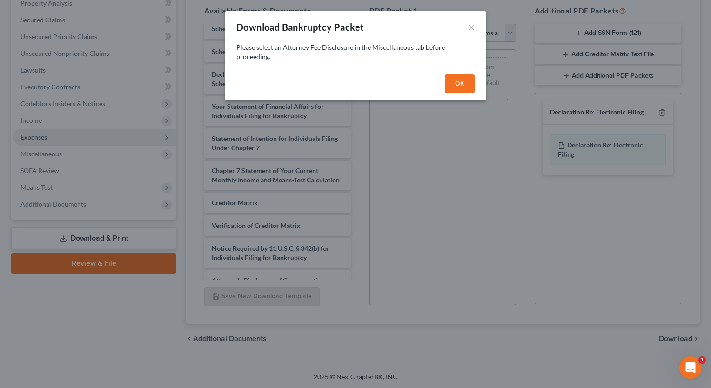
click at [455, 84] on button "OK" at bounding box center [460, 84] width 30 height 19
select select
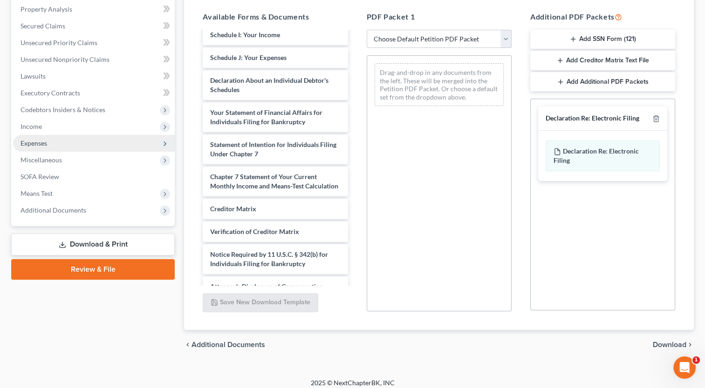
scroll to position [186, 0]
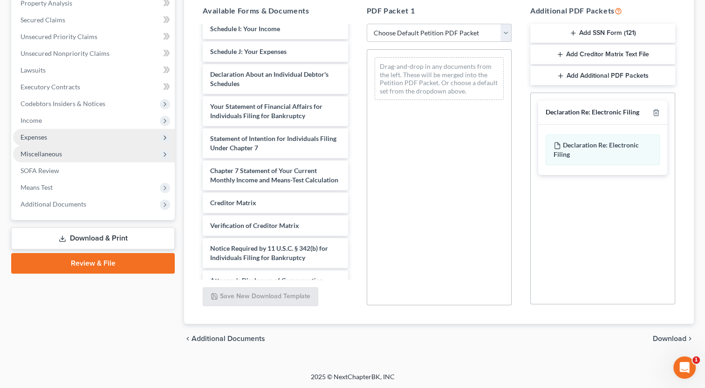
click at [47, 155] on span "Miscellaneous" at bounding box center [40, 154] width 41 height 8
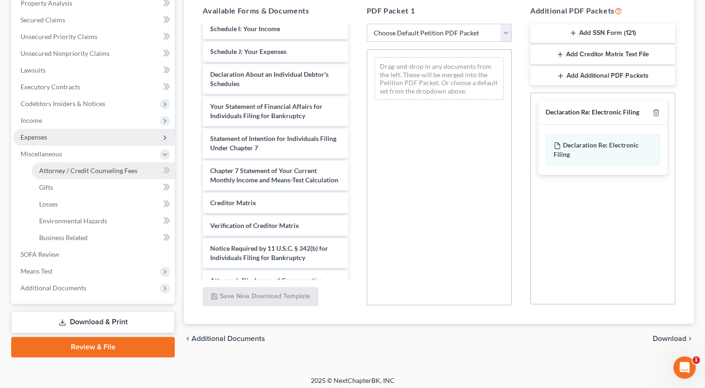
click at [73, 170] on span "Attorney / Credit Counseling Fees" at bounding box center [88, 171] width 98 height 8
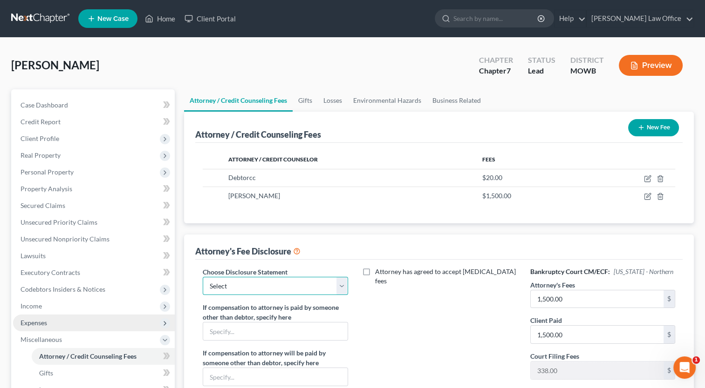
click at [339, 284] on select "Select us bANKRUPTCY cOURT" at bounding box center [275, 286] width 145 height 19
select select "0"
click at [203, 277] on select "Select us bANKRUPTCY cOURT" at bounding box center [275, 286] width 145 height 19
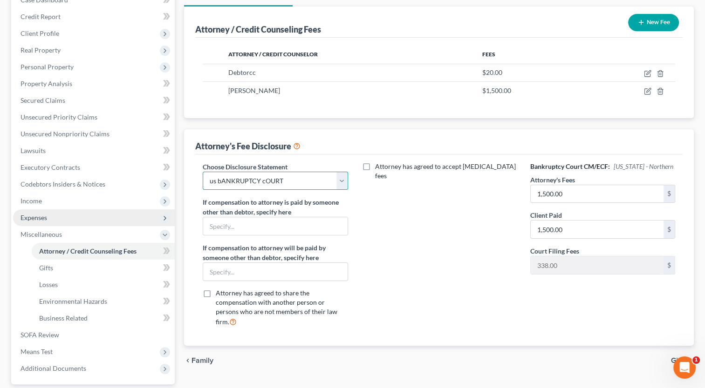
scroll to position [190, 0]
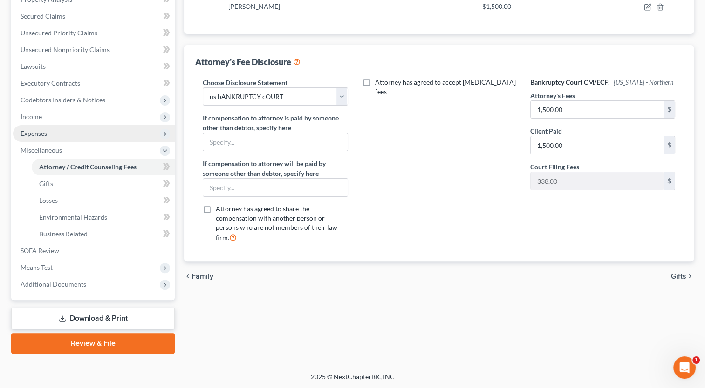
click at [102, 318] on link "Download & Print" at bounding box center [92, 319] width 163 height 22
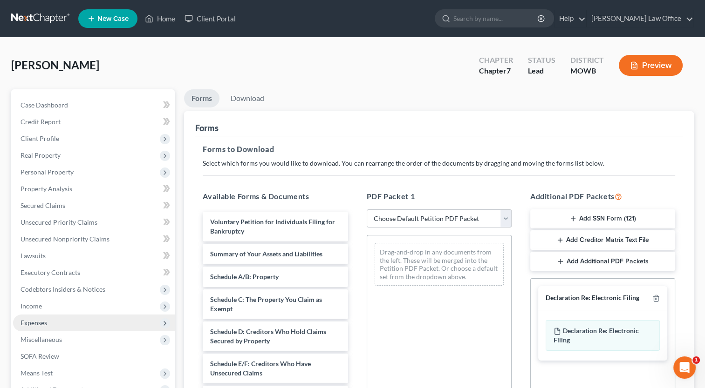
click at [506, 221] on select "Choose Default Petition PDF Packet Complete Bankruptcy Petition (all forms and …" at bounding box center [438, 219] width 145 height 19
select select "0"
click at [366, 210] on select "Choose Default Petition PDF Packet Complete Bankruptcy Petition (all forms and …" at bounding box center [438, 219] width 145 height 19
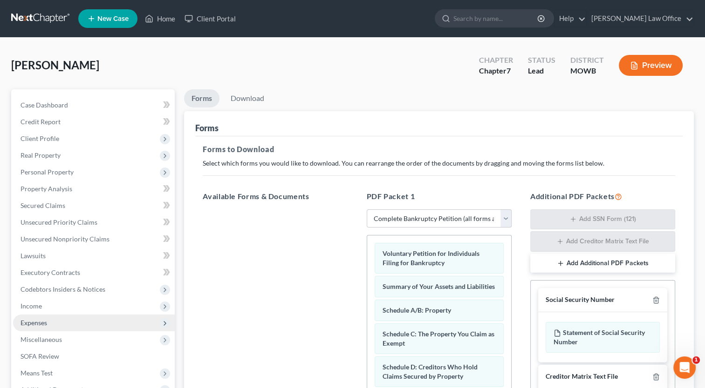
click at [652, 60] on button "Preview" at bounding box center [650, 65] width 64 height 21
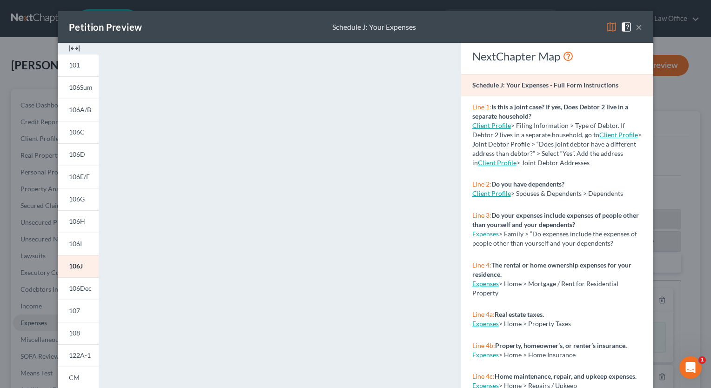
click at [636, 27] on button "×" at bounding box center [639, 26] width 7 height 11
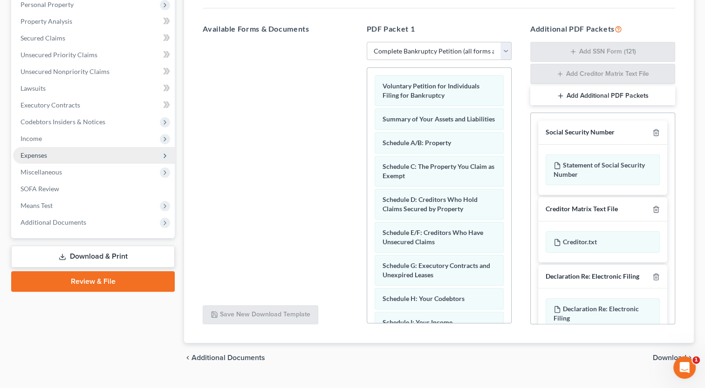
scroll to position [186, 0]
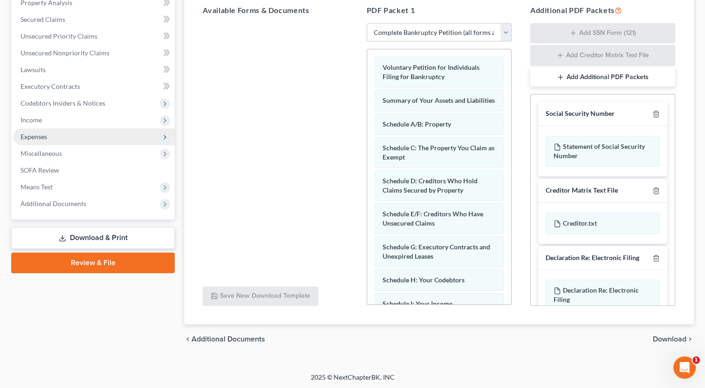
click at [94, 237] on link "Download & Print" at bounding box center [92, 238] width 163 height 22
click at [96, 261] on link "Review & File" at bounding box center [92, 263] width 163 height 20
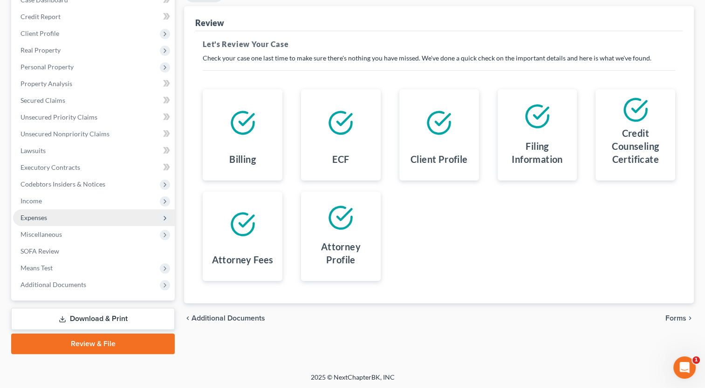
scroll to position [106, 0]
click at [678, 319] on span "Forms" at bounding box center [675, 317] width 21 height 7
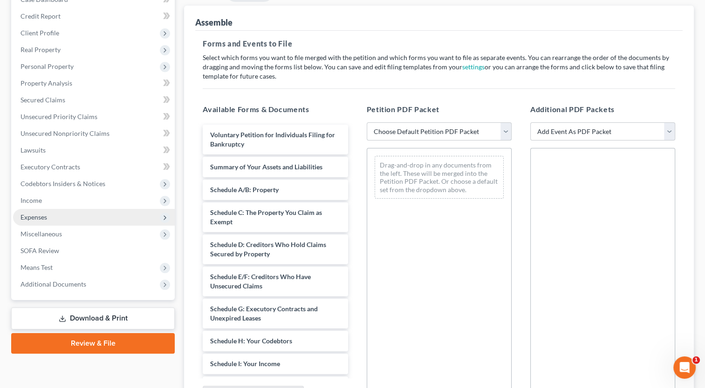
click at [506, 133] on select "Choose Default Petition PDF Packet Emergency Filing (Voluntary Petition and Cre…" at bounding box center [438, 131] width 145 height 19
select select "1"
click at [366, 122] on select "Choose Default Petition PDF Packet Emergency Filing (Voluntary Petition and Cre…" at bounding box center [438, 131] width 145 height 19
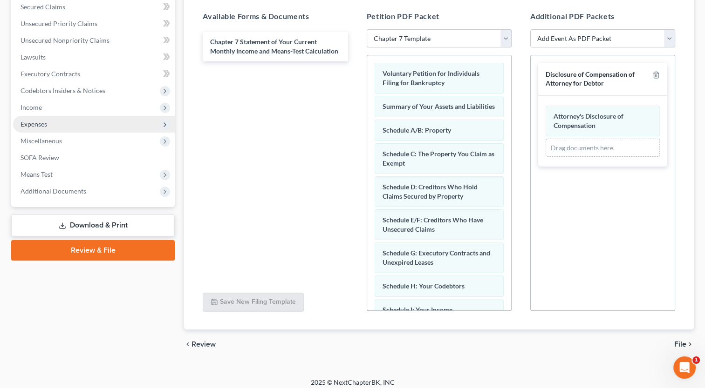
scroll to position [204, 0]
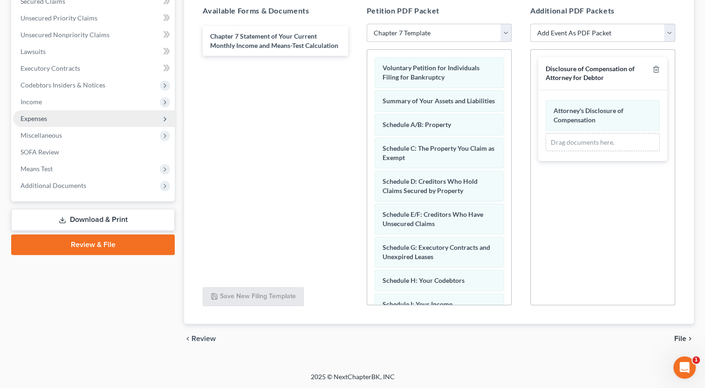
click at [679, 339] on span "File" at bounding box center [680, 338] width 12 height 7
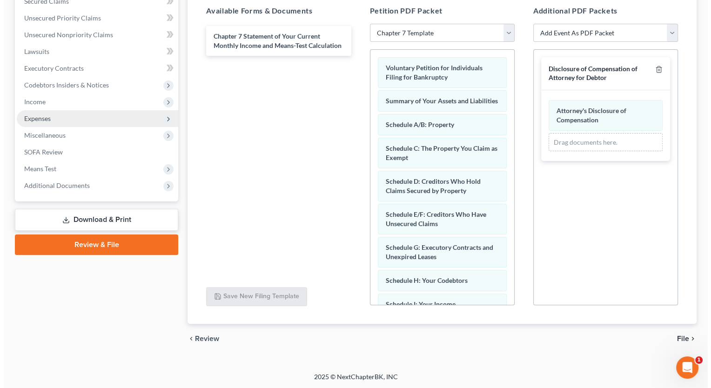
scroll to position [106, 0]
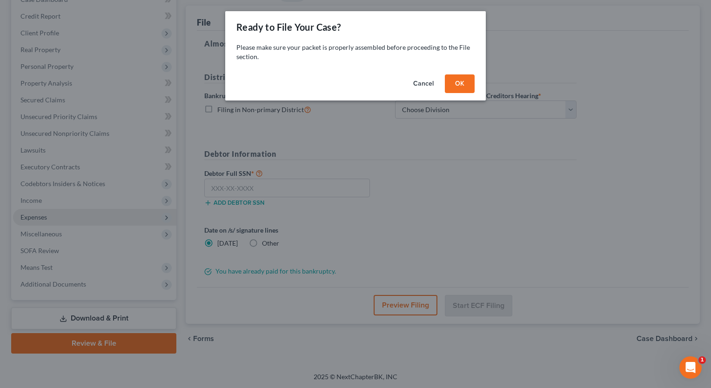
click at [463, 83] on button "OK" at bounding box center [460, 84] width 30 height 19
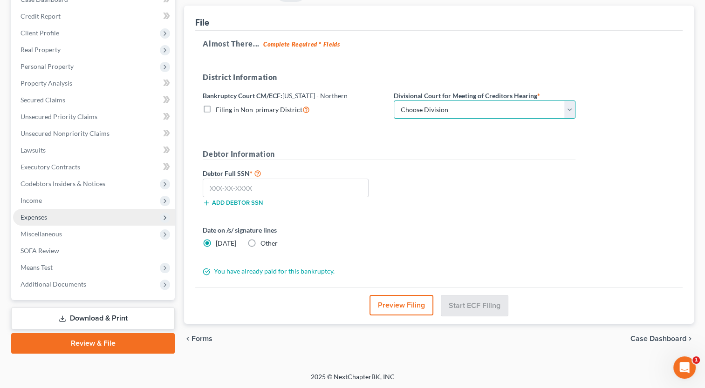
click at [569, 110] on select "Choose Division Central Southern Southwestern St. Joseph Western" at bounding box center [484, 110] width 182 height 19
click at [569, 109] on select "Choose Division Central Southern Southwestern St. Joseph Western" at bounding box center [484, 110] width 182 height 19
click at [216, 109] on label "Filing in Non-primary District" at bounding box center [263, 109] width 94 height 11
click at [219, 109] on input "Filing in Non-primary District" at bounding box center [222, 107] width 6 height 6
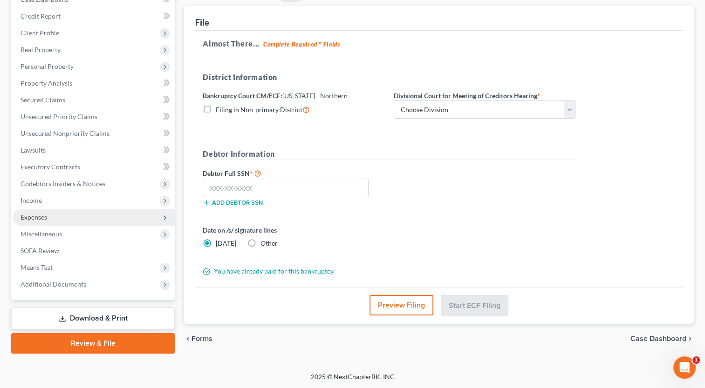
checkbox input "true"
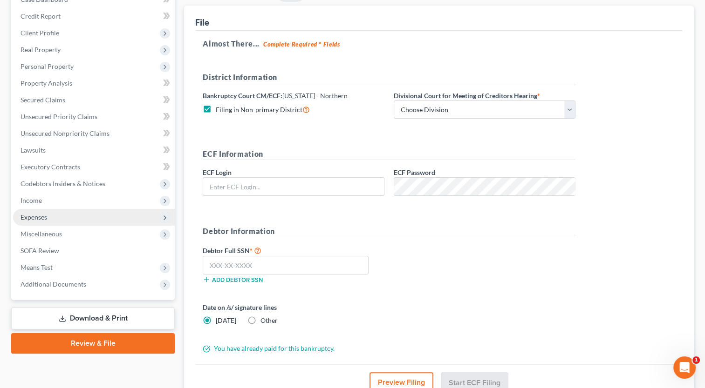
type input "[PERSON_NAME][EMAIL_ADDRESS][DOMAIN_NAME]"
click at [568, 109] on select "Choose Division Central Southern Southwestern St. Joseph Western" at bounding box center [484, 110] width 182 height 19
click at [216, 107] on label "Filing in Non-primary District" at bounding box center [263, 109] width 94 height 11
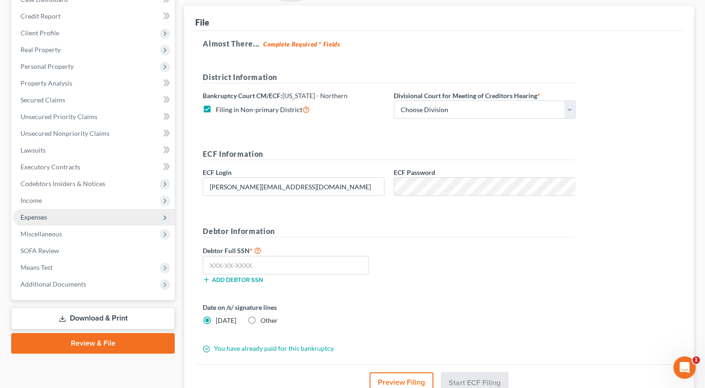
click at [219, 107] on input "Filing in Non-primary District" at bounding box center [222, 107] width 6 height 6
checkbox input "false"
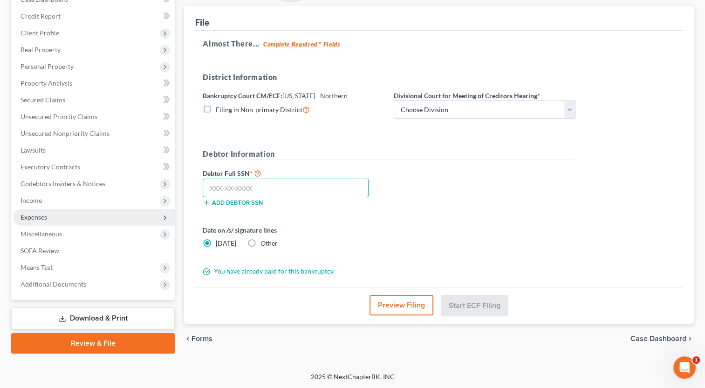
click at [259, 185] on input "text" at bounding box center [286, 188] width 166 height 19
type input "572-69-8263"
click at [393, 302] on button "Preview Filing" at bounding box center [401, 305] width 64 height 20
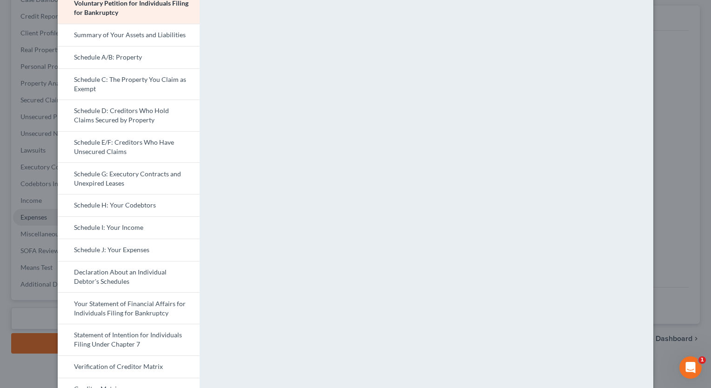
scroll to position [0, 0]
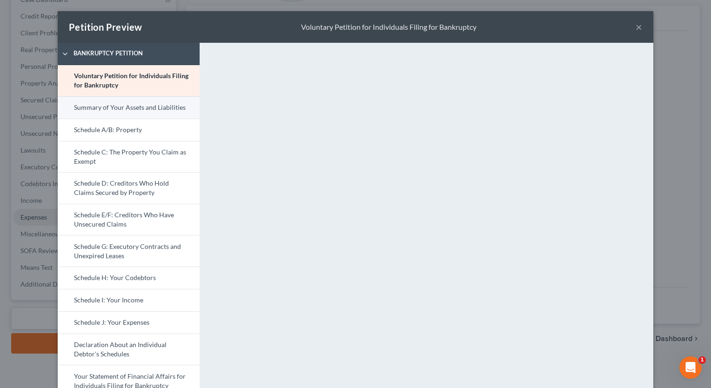
click at [143, 107] on link "Summary of Your Assets and Liabilities" at bounding box center [129, 107] width 142 height 22
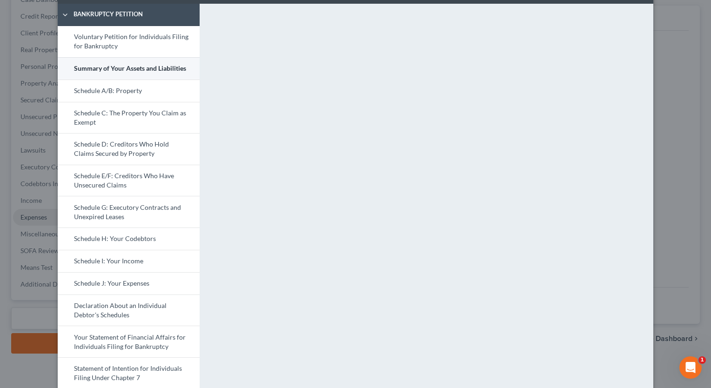
scroll to position [37, 0]
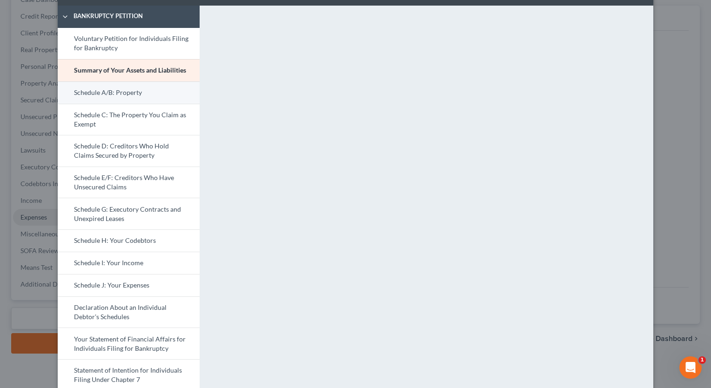
click at [84, 93] on link "Schedule A/B: Property" at bounding box center [129, 92] width 142 height 22
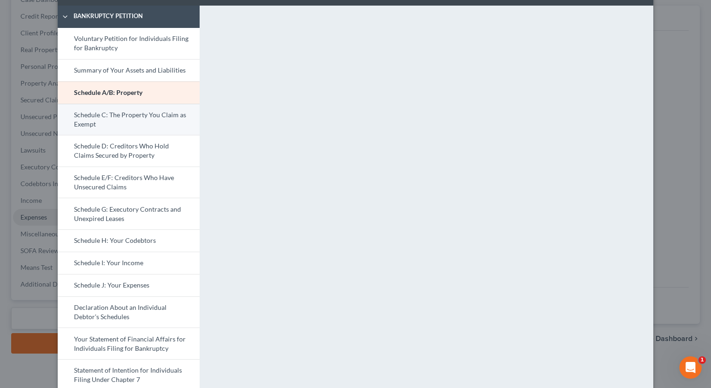
click at [134, 116] on link "Schedule C: The Property You Claim as Exempt" at bounding box center [129, 120] width 142 height 32
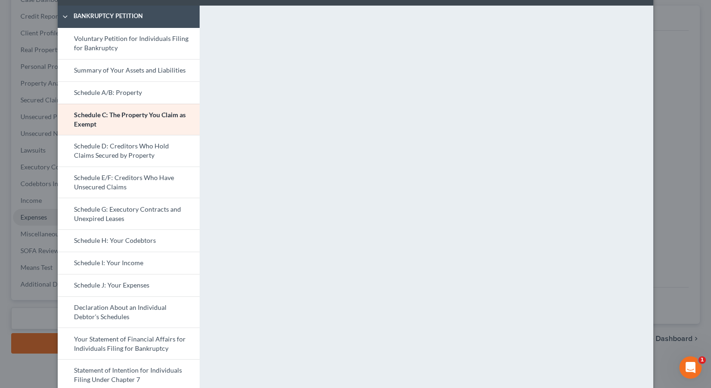
drag, startPoint x: 625, startPoint y: 360, endPoint x: 664, endPoint y: 48, distance: 314.8
click at [664, 48] on div "Petition Preview Schedule C: The Property You Claim as Exempt × Bankruptcy Peti…" at bounding box center [355, 194] width 711 height 388
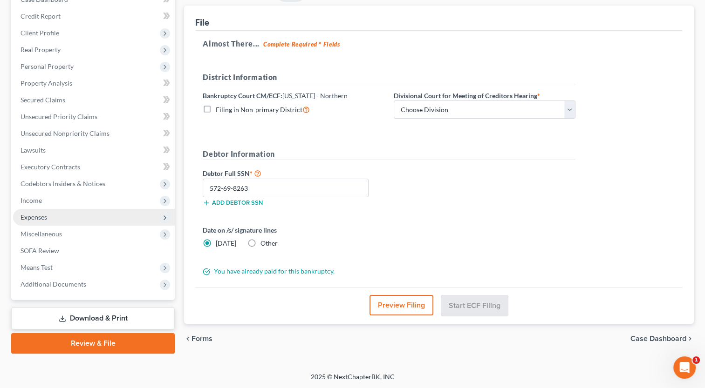
click at [418, 304] on button "Preview Filing" at bounding box center [401, 305] width 64 height 20
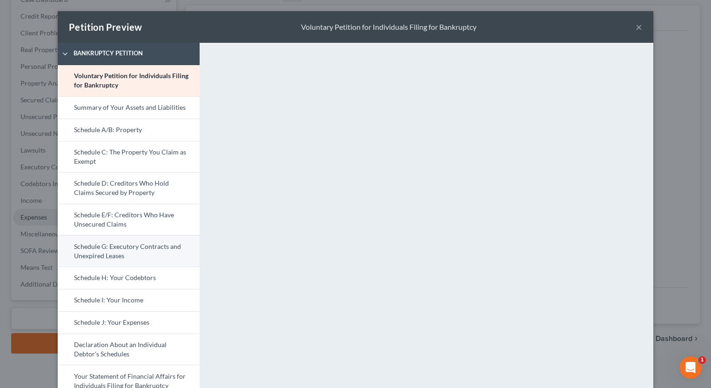
click at [113, 243] on link "Schedule G: Executory Contracts and Unexpired Leases" at bounding box center [129, 251] width 142 height 32
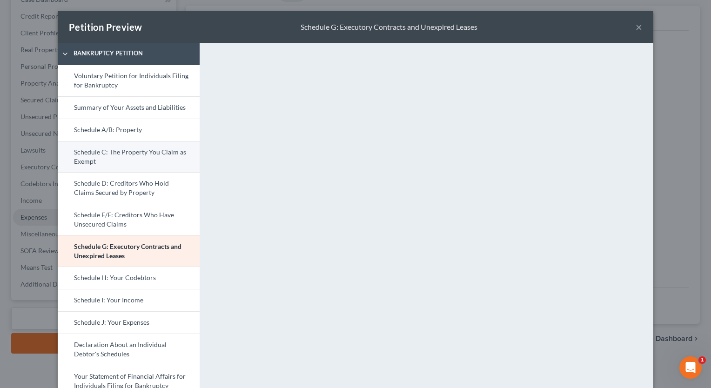
click at [129, 163] on link "Schedule C: The Property You Claim as Exempt" at bounding box center [129, 157] width 142 height 32
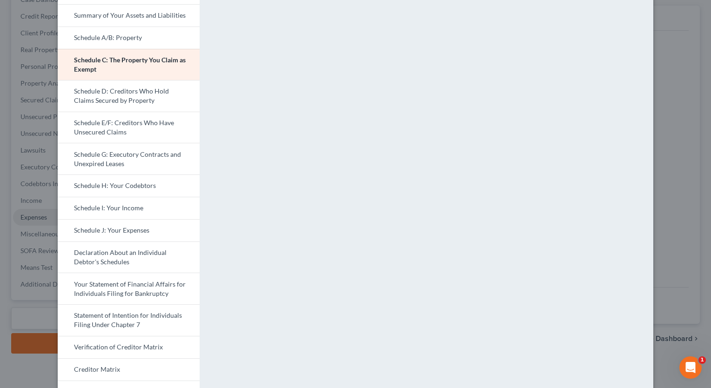
scroll to position [93, 0]
click at [145, 95] on link "Schedule D: Creditors Who Hold Claims Secured by Property" at bounding box center [129, 95] width 142 height 32
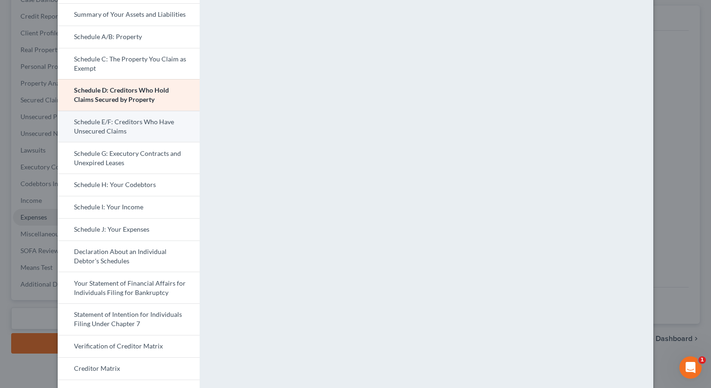
click at [126, 127] on link "Schedule E/F: Creditors Who Have Unsecured Claims" at bounding box center [129, 127] width 142 height 32
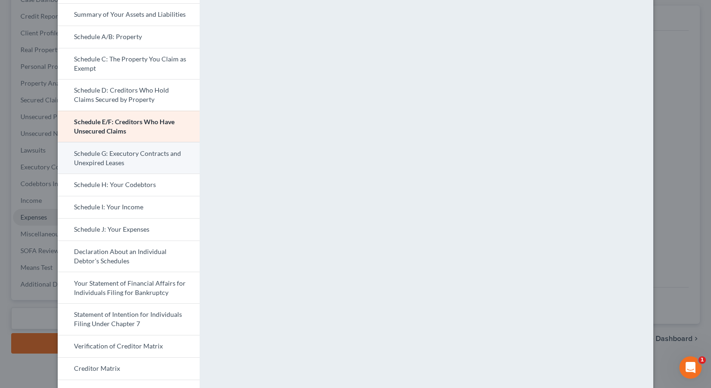
click at [129, 161] on link "Schedule G: Executory Contracts and Unexpired Leases" at bounding box center [129, 158] width 142 height 32
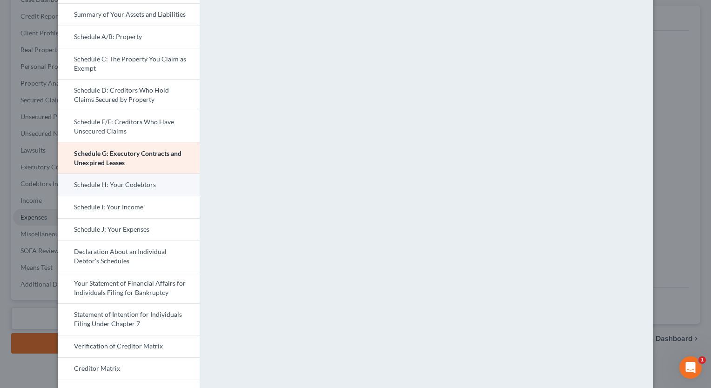
click at [130, 187] on link "Schedule H: Your Codebtors" at bounding box center [129, 185] width 142 height 22
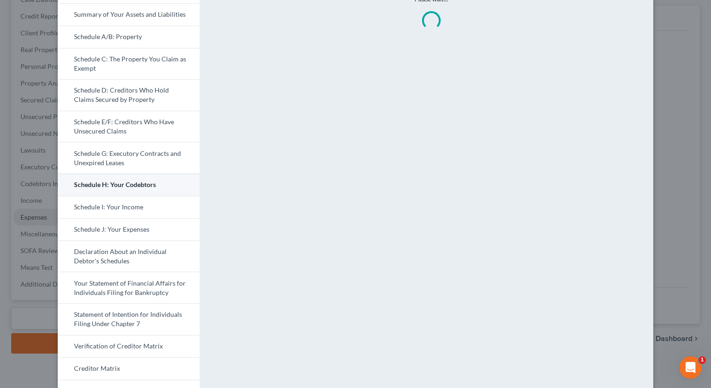
click at [130, 187] on link "Schedule H: Your Codebtors" at bounding box center [129, 185] width 142 height 22
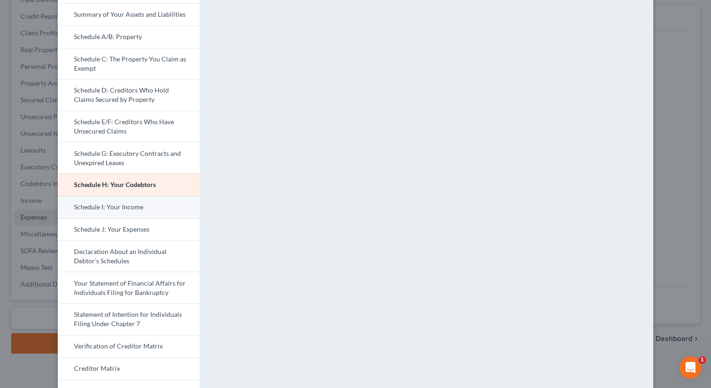
click at [128, 207] on link "Schedule I: Your Income" at bounding box center [129, 207] width 142 height 22
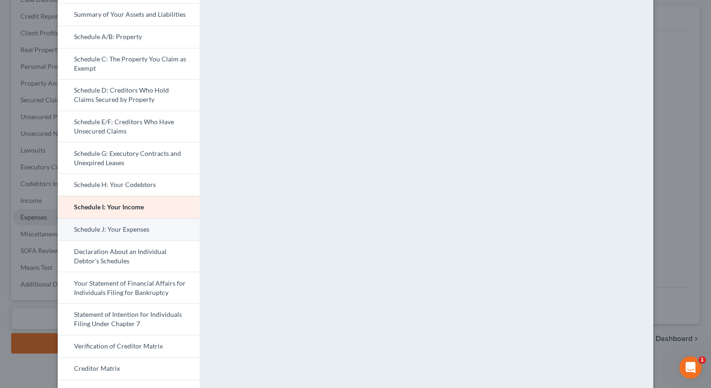
click at [125, 228] on link "Schedule J: Your Expenses" at bounding box center [129, 229] width 142 height 22
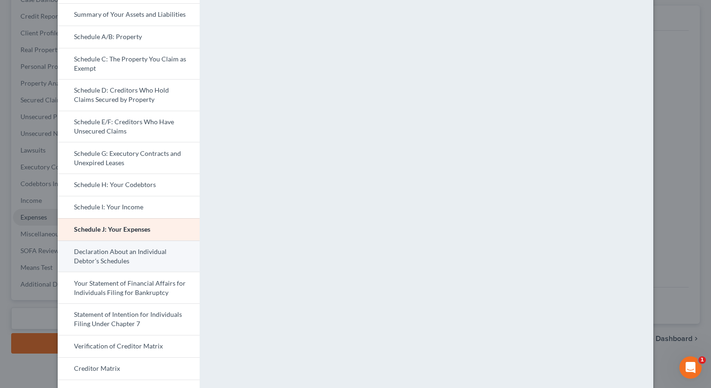
click at [124, 255] on link "Declaration About an Individual Debtor's Schedules" at bounding box center [129, 257] width 142 height 32
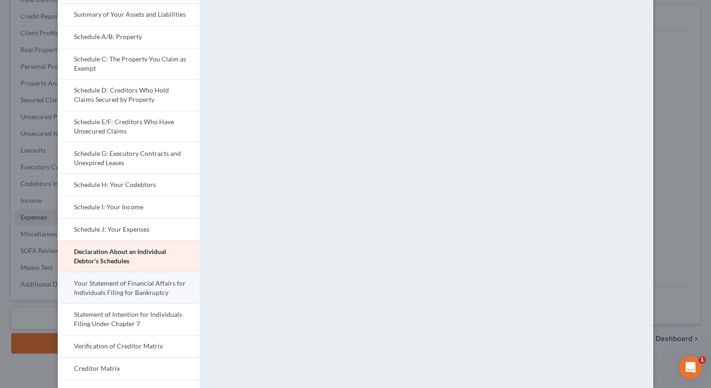
click at [122, 290] on link "Your Statement of Financial Affairs for Individuals Filing for Bankruptcy" at bounding box center [129, 288] width 142 height 32
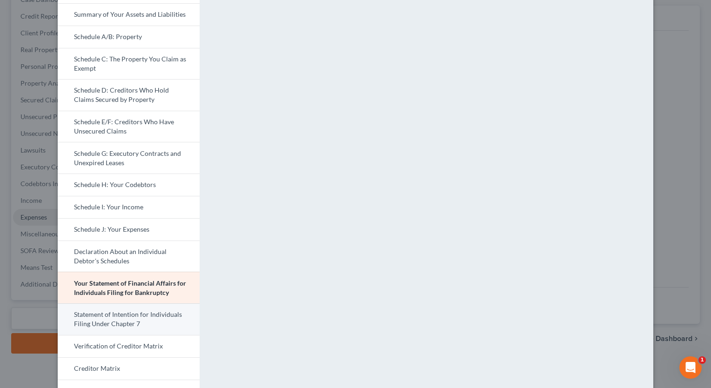
click at [123, 320] on link "Statement of Intention for Individuals Filing Under Chapter 7" at bounding box center [129, 320] width 142 height 32
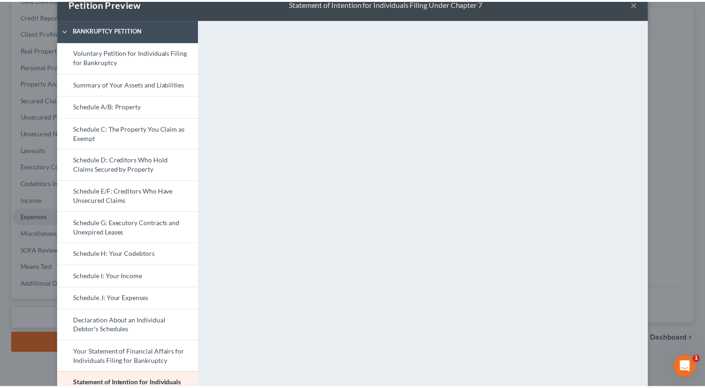
scroll to position [0, 0]
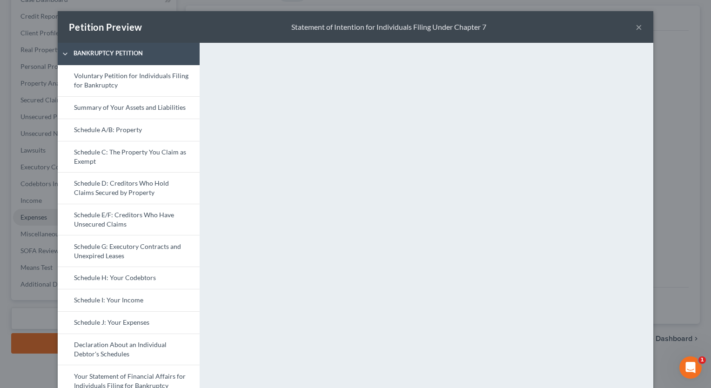
click at [636, 27] on button "×" at bounding box center [639, 26] width 7 height 11
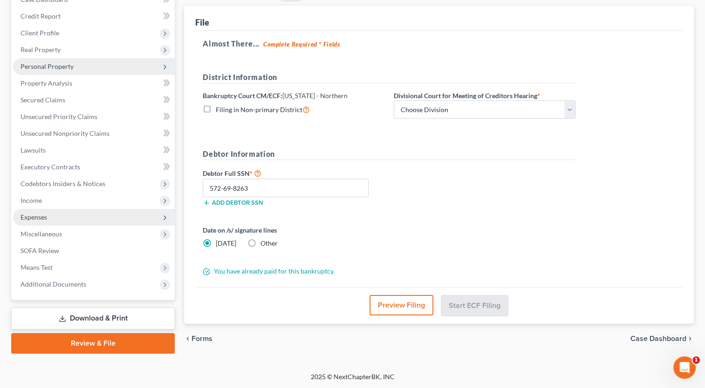
click at [52, 72] on span "Personal Property" at bounding box center [94, 66] width 162 height 17
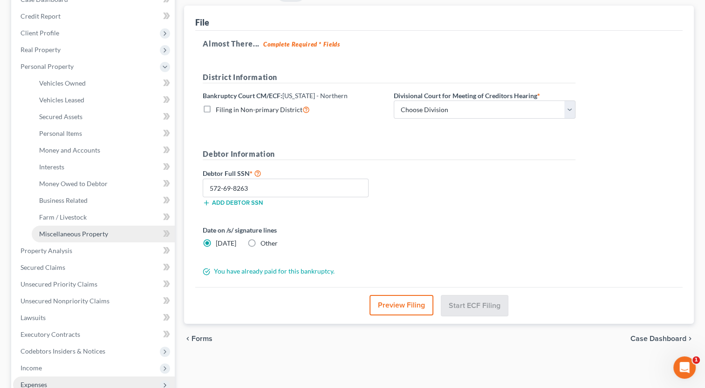
click at [76, 235] on span "Miscellaneous Property" at bounding box center [73, 234] width 69 height 8
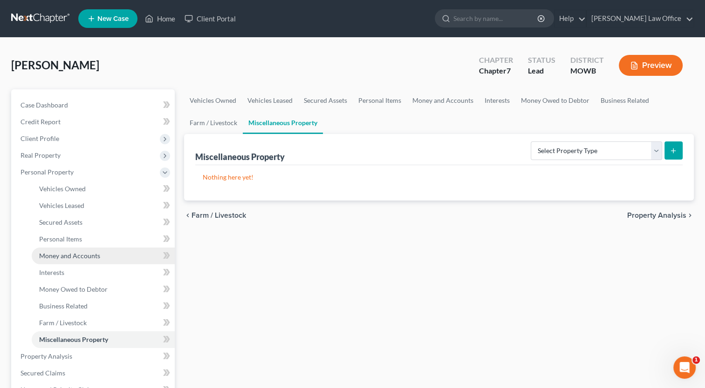
click at [77, 256] on span "Money and Accounts" at bounding box center [69, 256] width 61 height 8
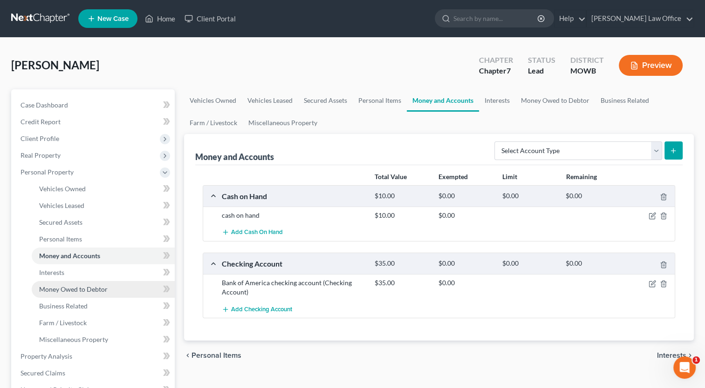
click at [79, 291] on span "Money Owed to Debtor" at bounding box center [73, 289] width 68 height 8
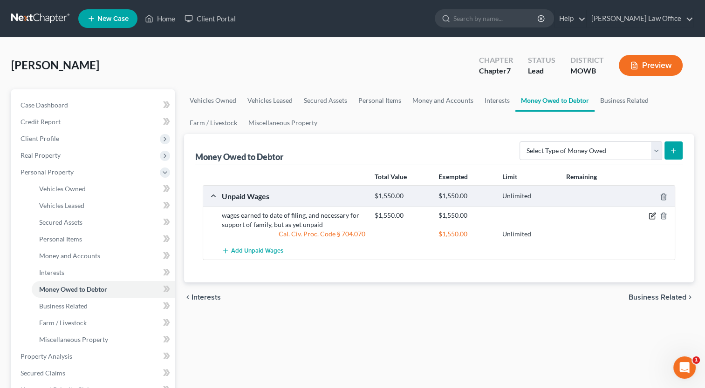
click at [651, 214] on icon "button" at bounding box center [651, 215] width 7 height 7
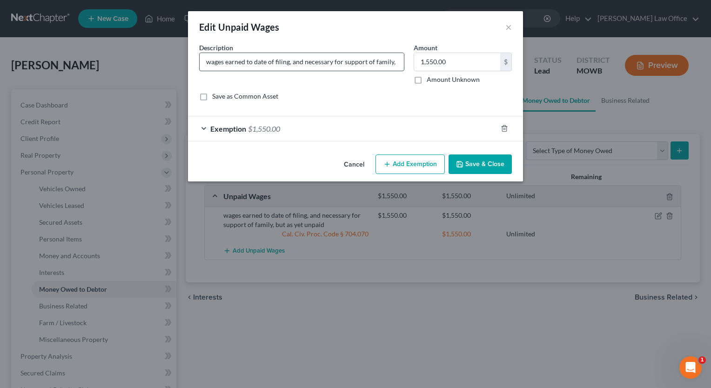
click at [373, 61] on input "wages earned to date of filing, and necessary for support of family, but as yet…" at bounding box center [302, 62] width 204 height 18
type input "wages earned to date of filing, and necessary for support of family, 15 USC sec…"
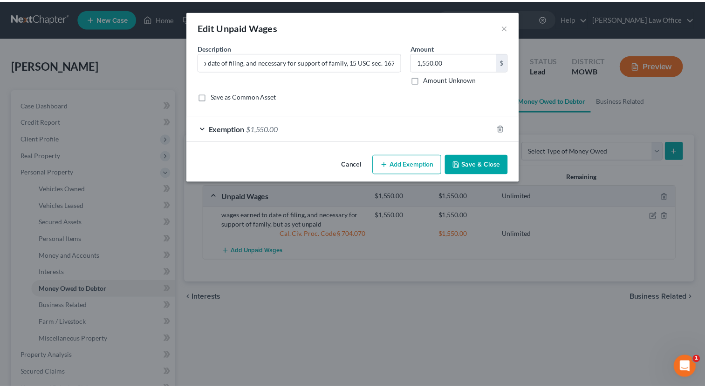
scroll to position [0, 0]
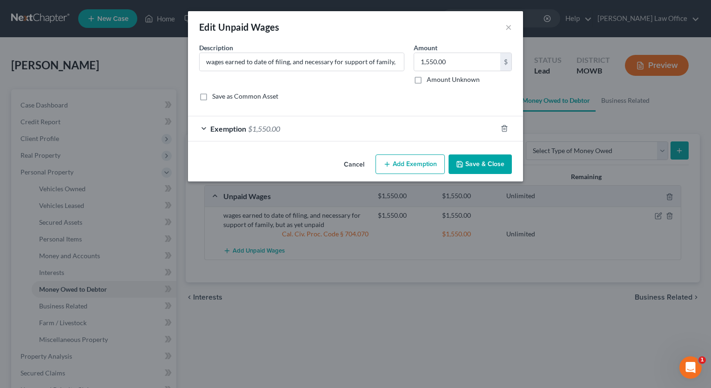
click at [476, 159] on button "Save & Close" at bounding box center [480, 165] width 63 height 20
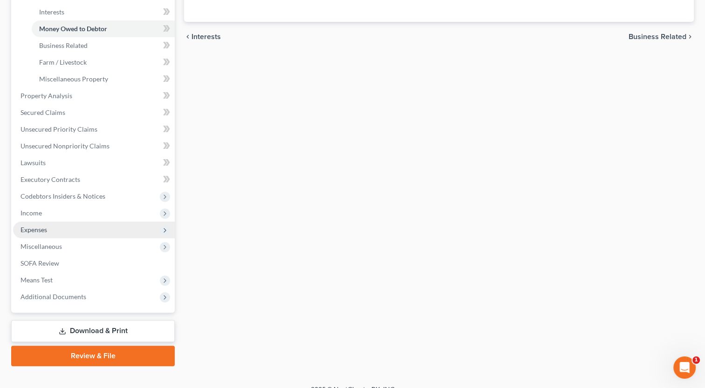
scroll to position [273, 0]
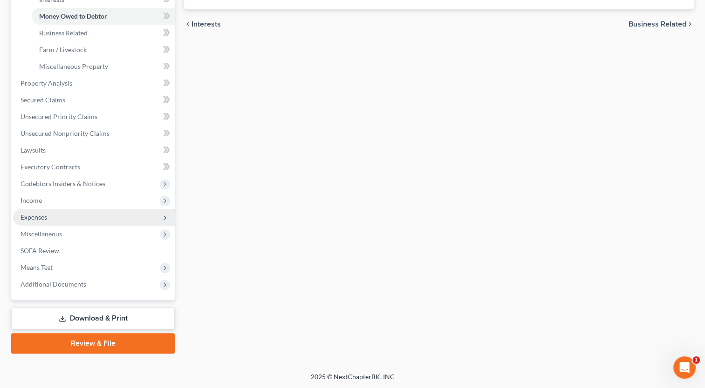
click at [102, 339] on link "Review & File" at bounding box center [92, 343] width 163 height 20
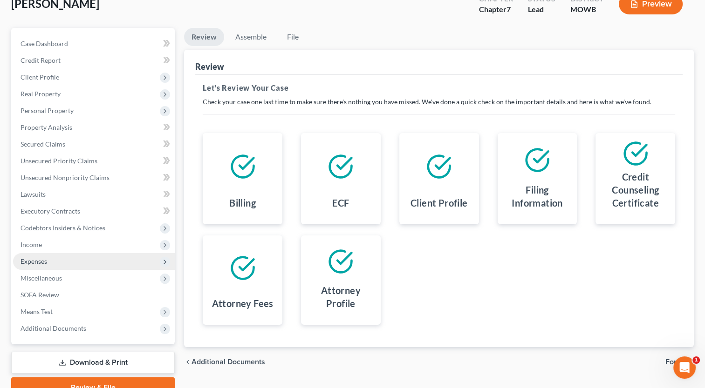
scroll to position [106, 0]
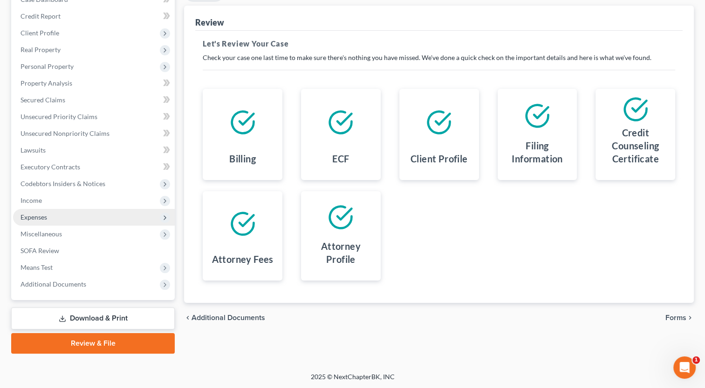
click at [678, 318] on span "Forms" at bounding box center [675, 317] width 21 height 7
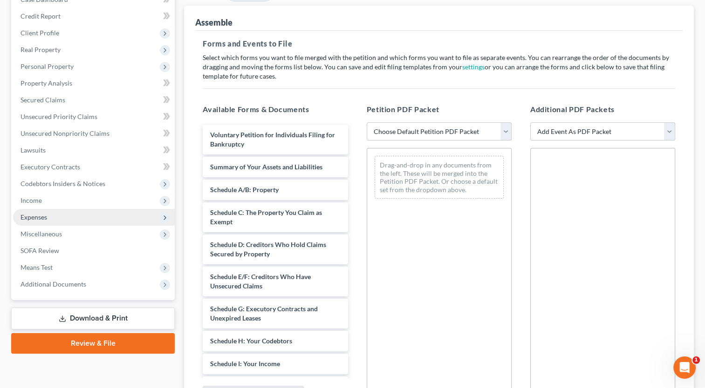
click at [503, 133] on select "Choose Default Petition PDF Packet Emergency Filing (Voluntary Petition and Cre…" at bounding box center [438, 131] width 145 height 19
click at [366, 122] on select "Choose Default Petition PDF Packet Emergency Filing (Voluntary Petition and Cre…" at bounding box center [438, 131] width 145 height 19
click at [505, 131] on select "Choose Default Petition PDF Packet Emergency Filing (Voluntary Petition and Cre…" at bounding box center [438, 131] width 145 height 19
select select "1"
click at [366, 122] on select "Choose Default Petition PDF Packet Emergency Filing (Voluntary Petition and Cre…" at bounding box center [438, 131] width 145 height 19
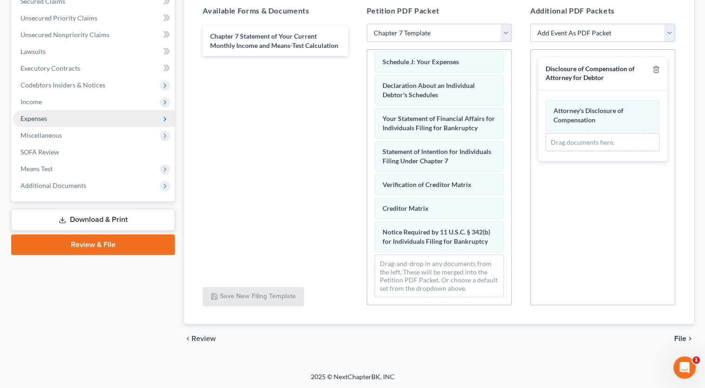
scroll to position [281, 0]
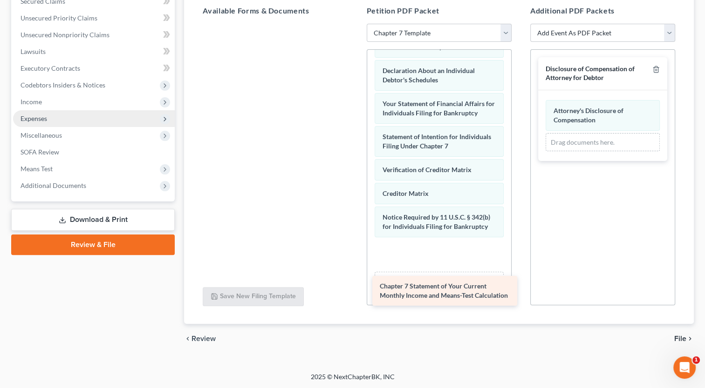
drag, startPoint x: 271, startPoint y: 41, endPoint x: 440, endPoint y: 291, distance: 302.8
click at [355, 24] on div "Chapter 7 Statement of Your Current Monthly Income and Means-Test Calculation C…" at bounding box center [275, 24] width 160 height 0
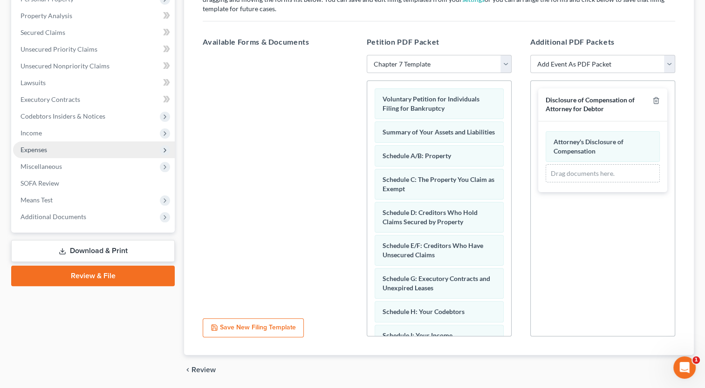
scroll to position [204, 0]
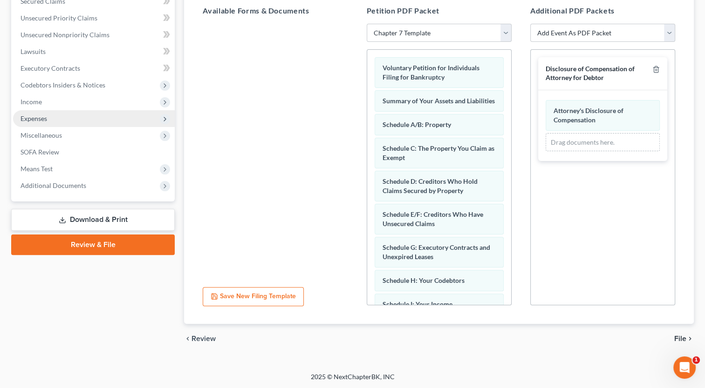
click at [680, 338] on span "File" at bounding box center [680, 338] width 12 height 7
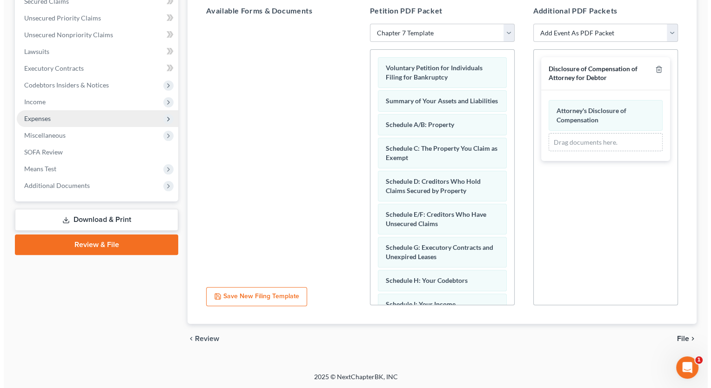
scroll to position [106, 0]
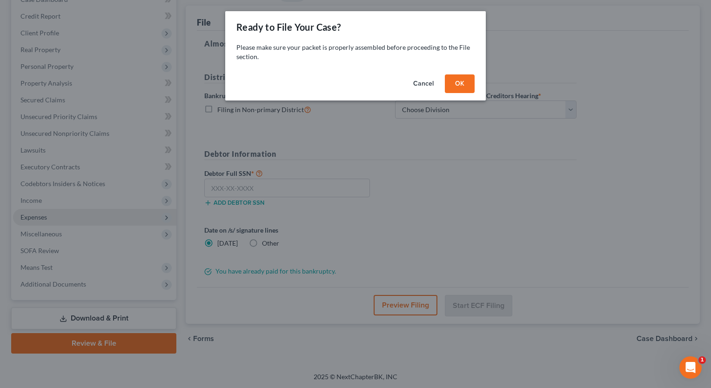
click at [457, 84] on button "OK" at bounding box center [460, 84] width 30 height 19
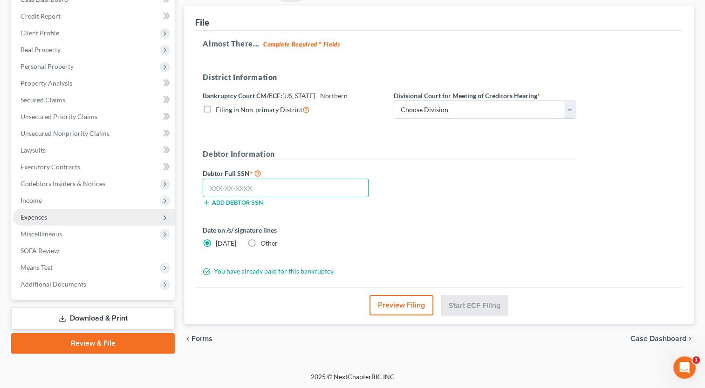
click at [268, 183] on input "text" at bounding box center [286, 188] width 166 height 19
type input "572-69-8263"
click at [398, 305] on button "Preview Filing" at bounding box center [401, 305] width 64 height 20
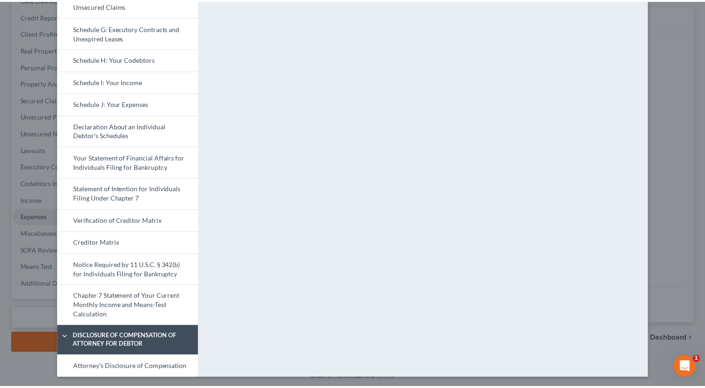
scroll to position [0, 0]
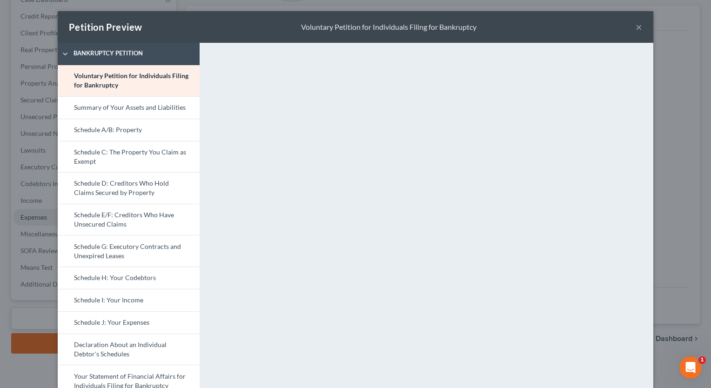
click at [636, 27] on button "×" at bounding box center [639, 26] width 7 height 11
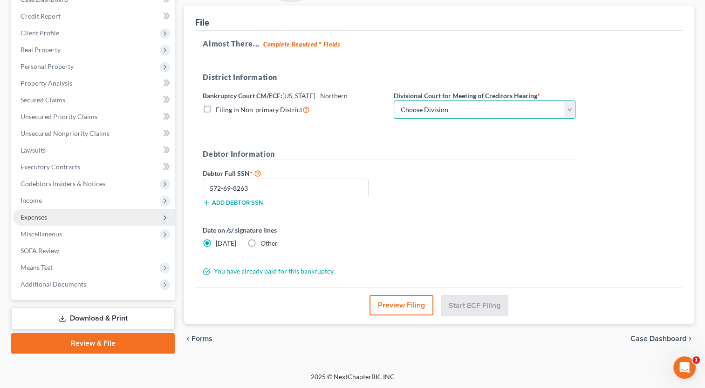
click at [568, 108] on select "Choose Division Central Southern Southwestern St. Joseph Western" at bounding box center [484, 110] width 182 height 19
click at [216, 107] on label "Filing in Non-primary District" at bounding box center [263, 109] width 94 height 11
click at [219, 107] on input "Filing in Non-primary District" at bounding box center [222, 107] width 6 height 6
checkbox input "true"
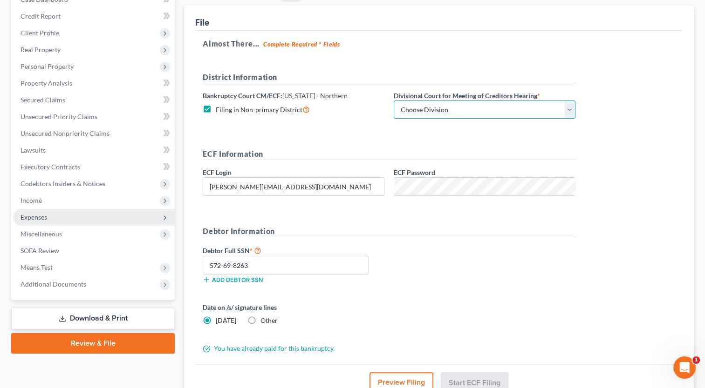
click at [570, 108] on select "Choose Division Central Southern Southwestern St. Joseph Western" at bounding box center [484, 110] width 182 height 19
click at [577, 206] on div "Almost There... Complete Required * Fields District Information Bankruptcy Cour…" at bounding box center [438, 198] width 487 height 334
click at [524, 141] on form "District Information Bankruptcy Court CM/ECF: California - Northern Filing in N…" at bounding box center [389, 213] width 373 height 282
click at [305, 184] on input "[PERSON_NAME][EMAIL_ADDRESS][DOMAIN_NAME]" at bounding box center [293, 187] width 181 height 18
type input "j"
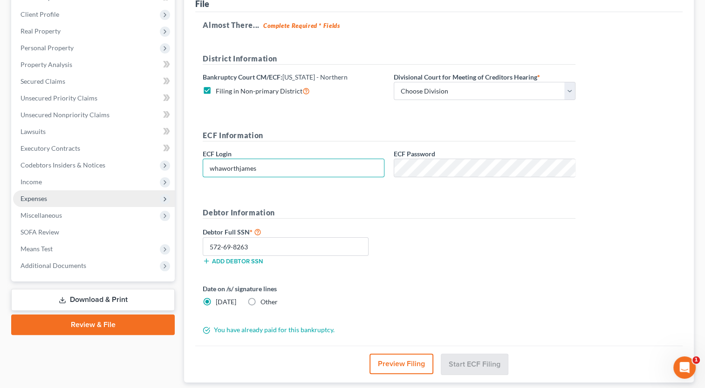
scroll to position [182, 0]
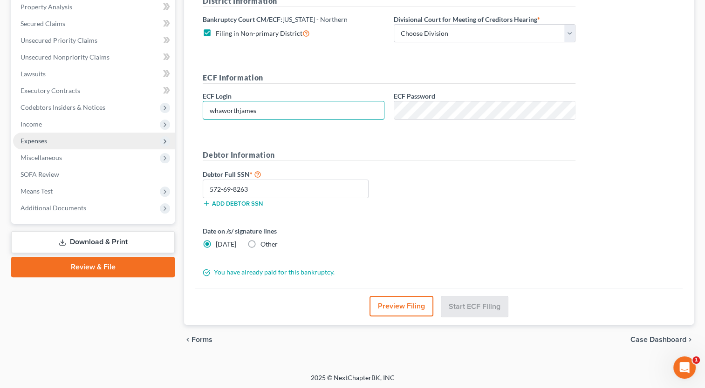
type input "whaworthjames"
click at [216, 31] on label "Filing in Non-primary District" at bounding box center [263, 33] width 94 height 11
click at [219, 31] on input "Filing in Non-primary District" at bounding box center [222, 31] width 6 height 6
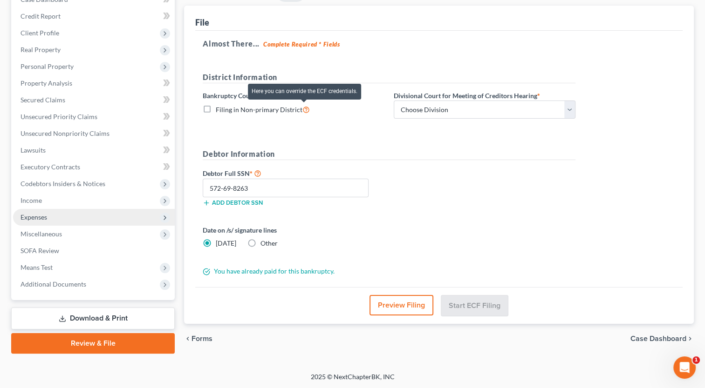
click at [304, 110] on icon at bounding box center [305, 109] width 7 height 9
click at [225, 110] on input "Filing in Non-primary District" at bounding box center [222, 107] width 6 height 6
checkbox input "true"
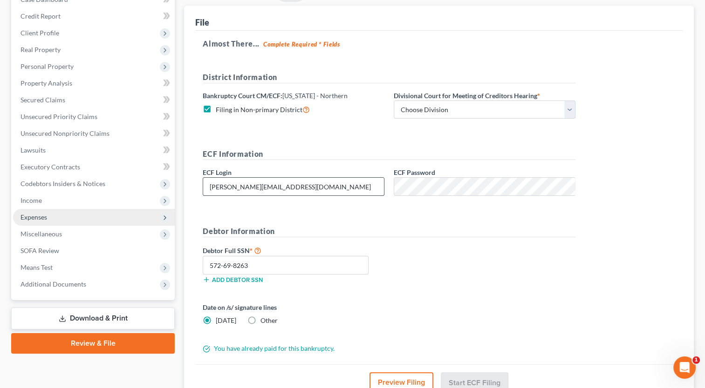
click at [296, 183] on input "[PERSON_NAME][EMAIL_ADDRESS][DOMAIN_NAME]" at bounding box center [293, 187] width 181 height 18
type input "j"
type input "whaworthjames"
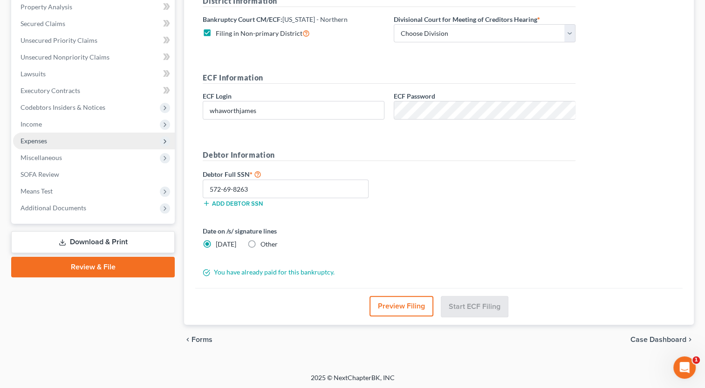
scroll to position [0, 0]
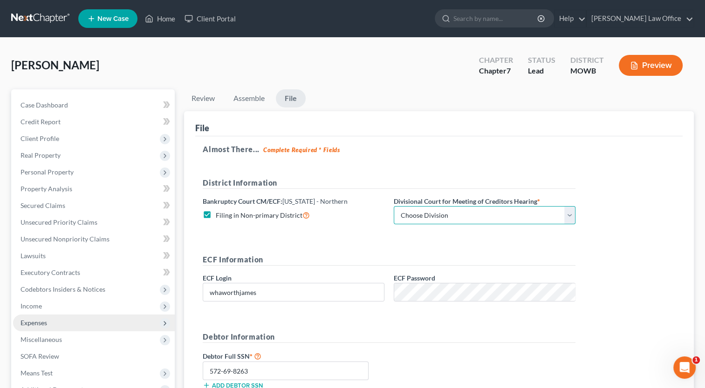
click at [569, 213] on select "Choose Division Central Southern Southwestern St. Joseph Western" at bounding box center [484, 215] width 182 height 19
select select "4"
click at [393, 206] on select "Choose Division Central Southern Southwestern St. Joseph Western" at bounding box center [484, 215] width 182 height 19
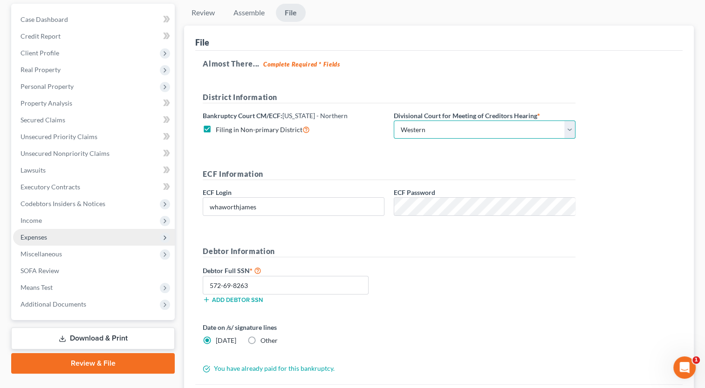
scroll to position [82, 0]
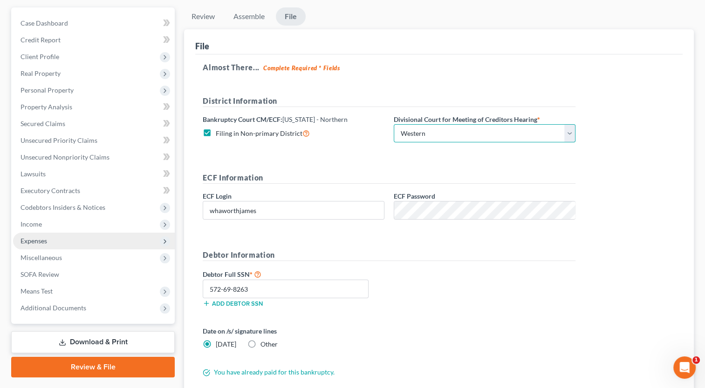
click at [570, 135] on select "Choose Division Central Southern Southwestern St. Joseph Western" at bounding box center [484, 133] width 182 height 19
click at [540, 116] on strong "*" at bounding box center [538, 119] width 3 height 8
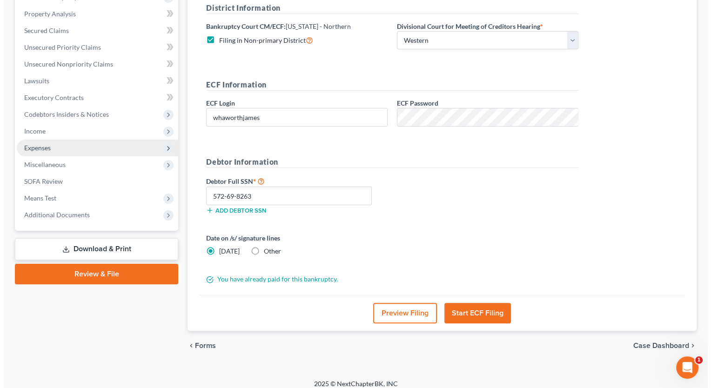
scroll to position [181, 0]
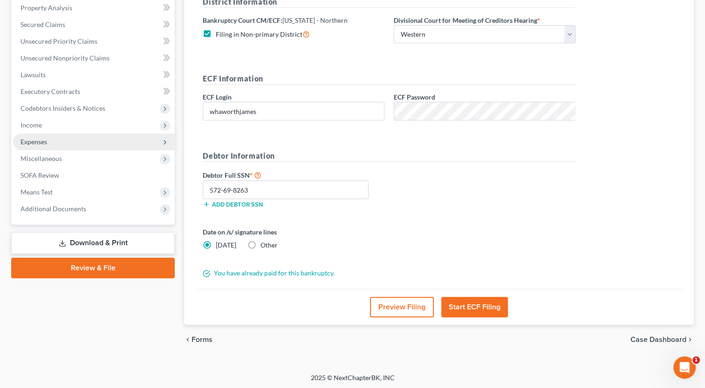
click at [475, 305] on button "Start ECF Filing" at bounding box center [474, 307] width 67 height 20
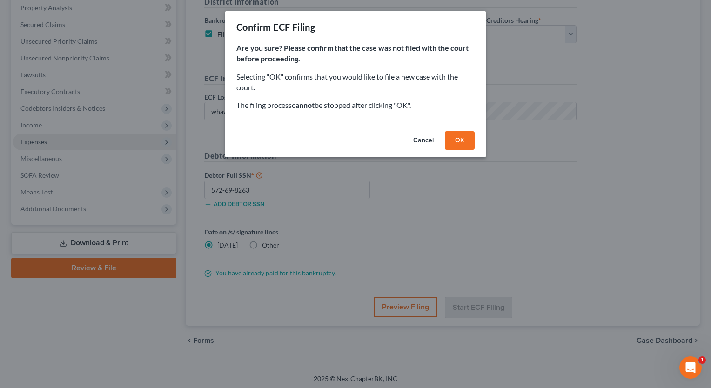
click at [457, 138] on button "OK" at bounding box center [460, 140] width 30 height 19
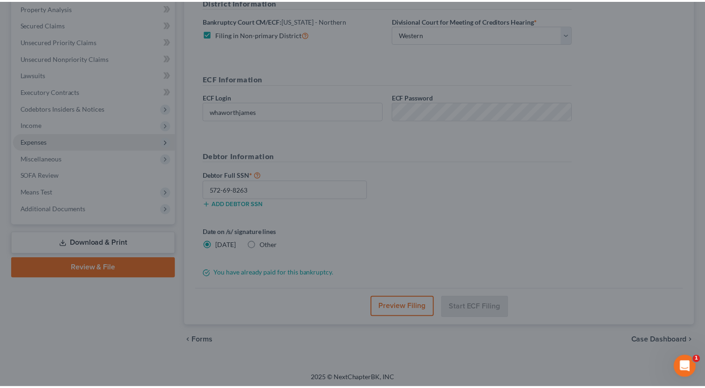
scroll to position [106, 0]
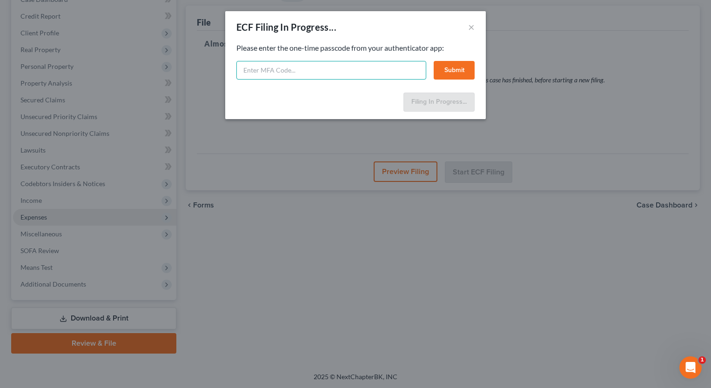
click at [392, 70] on input "text" at bounding box center [332, 70] width 190 height 19
type input "39243976"
click at [461, 67] on button "Submit" at bounding box center [454, 70] width 41 height 19
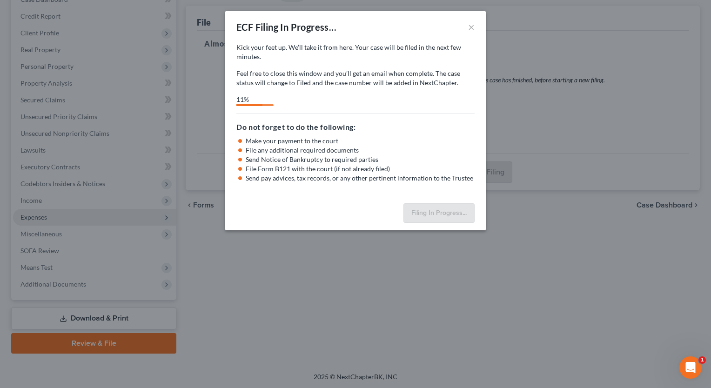
select select "4"
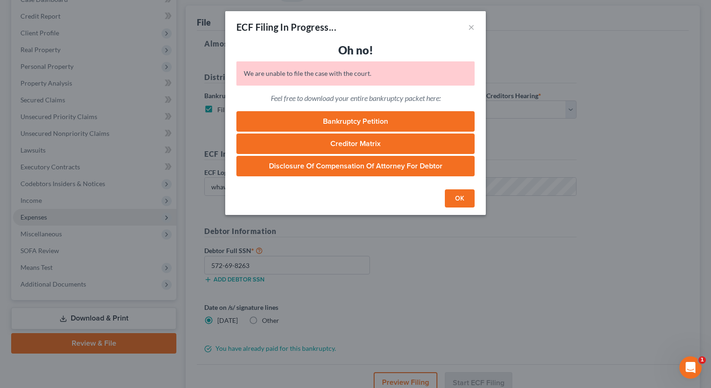
click at [461, 198] on button "OK" at bounding box center [460, 199] width 30 height 19
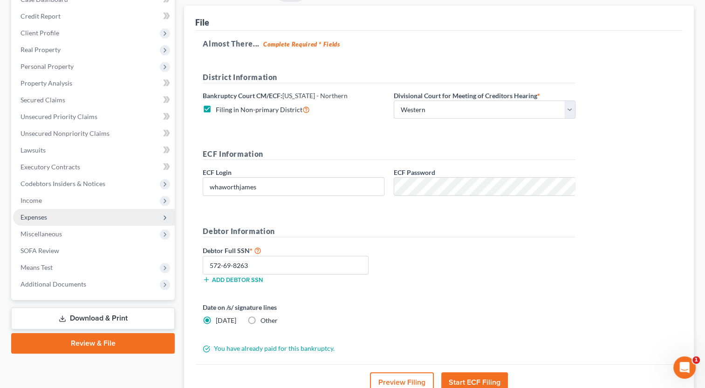
click at [472, 380] on button "Start ECF Filing" at bounding box center [474, 383] width 67 height 20
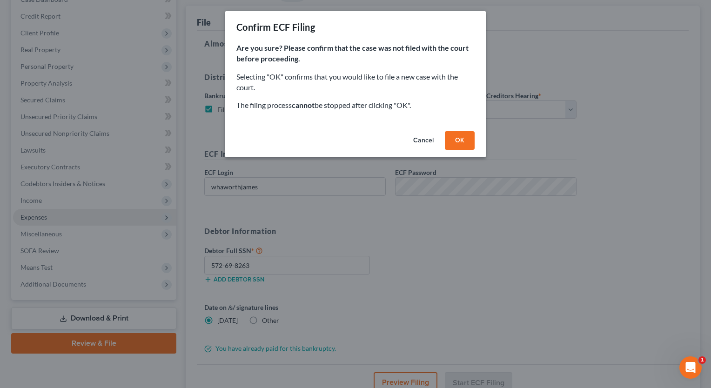
click at [464, 141] on button "OK" at bounding box center [460, 140] width 30 height 19
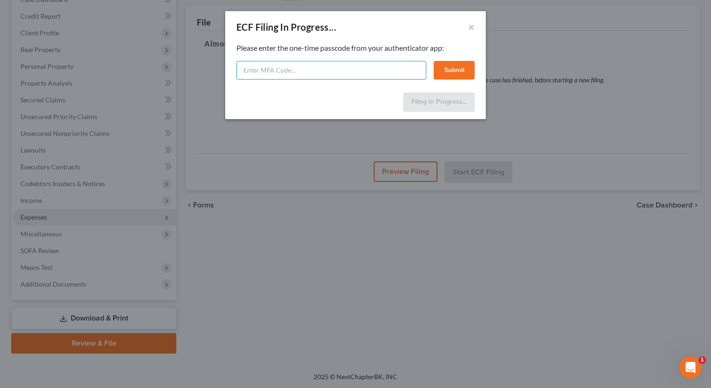
click at [302, 68] on input "text" at bounding box center [332, 70] width 190 height 19
type input "31056445"
click at [462, 68] on button "Submit" at bounding box center [454, 70] width 41 height 19
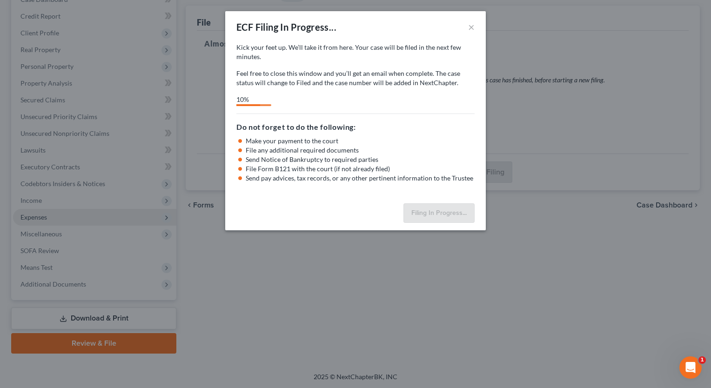
select select "4"
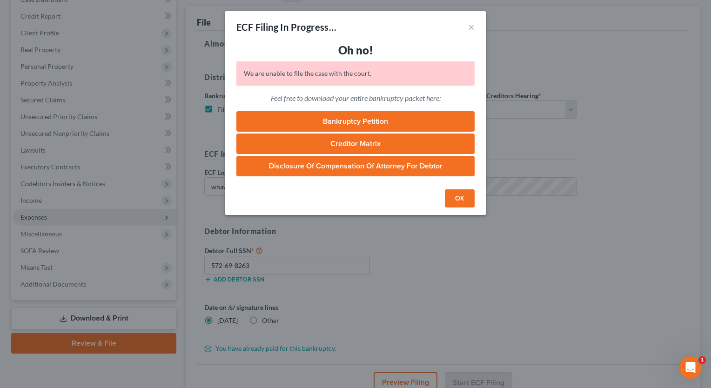
click at [456, 197] on button "OK" at bounding box center [460, 199] width 30 height 19
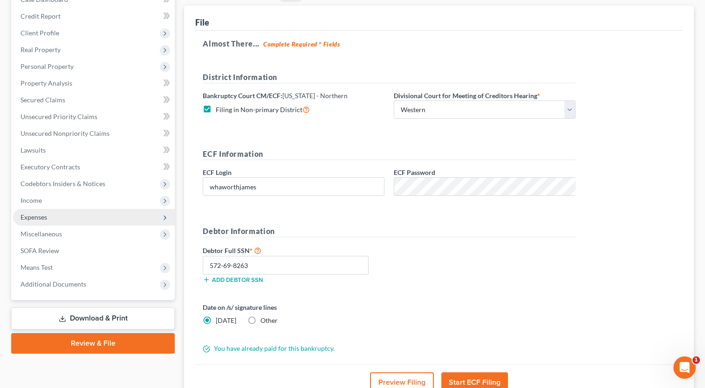
click at [127, 317] on link "Download & Print" at bounding box center [92, 319] width 163 height 22
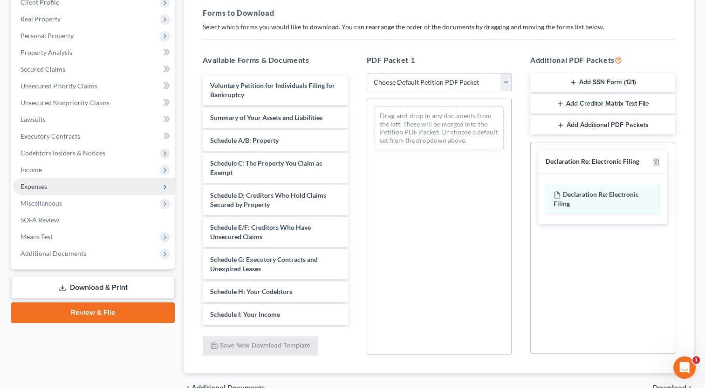
scroll to position [168, 0]
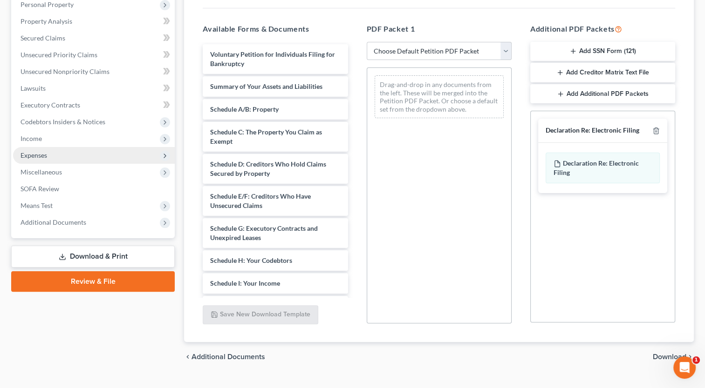
click at [126, 259] on link "Download & Print" at bounding box center [92, 257] width 163 height 22
click at [73, 223] on span "Additional Documents" at bounding box center [53, 222] width 66 height 8
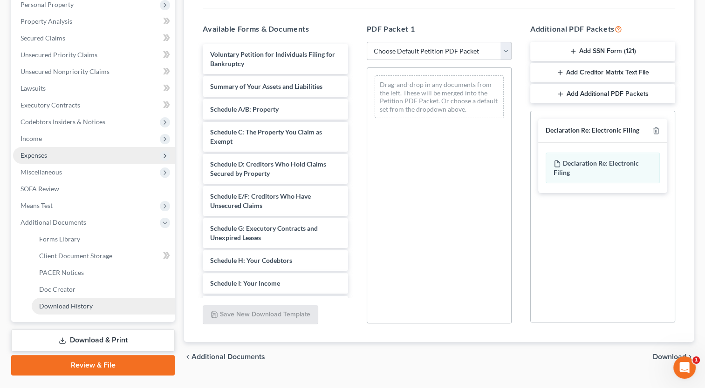
click at [83, 306] on span "Download History" at bounding box center [66, 306] width 54 height 8
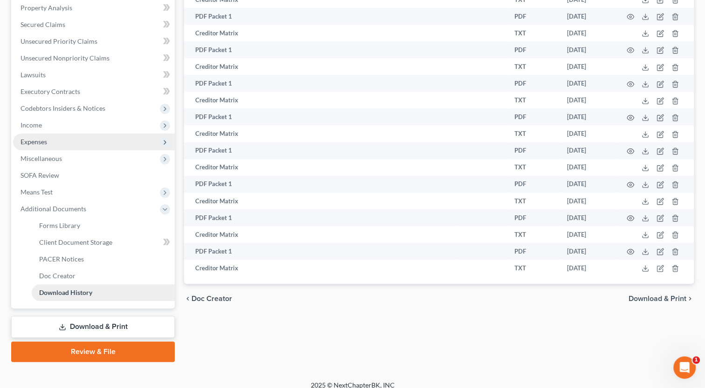
scroll to position [190, 0]
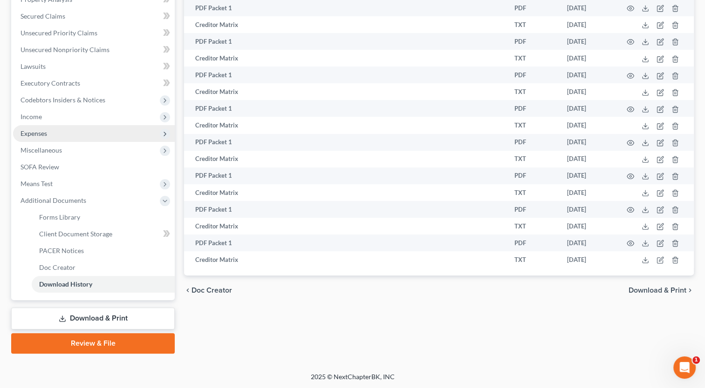
click at [81, 316] on link "Download & Print" at bounding box center [92, 319] width 163 height 22
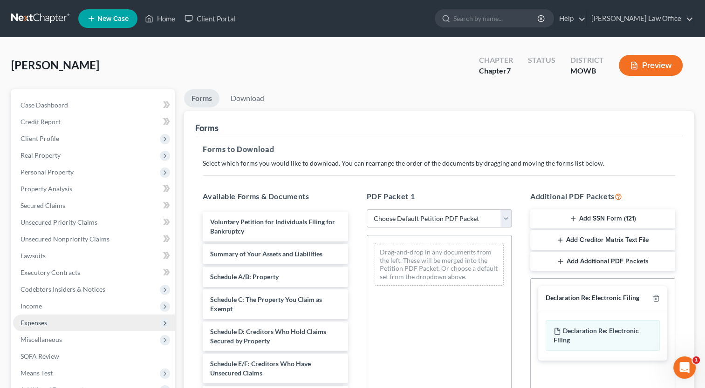
click at [507, 217] on select "Choose Default Petition PDF Packet Complete Bankruptcy Petition (all forms and …" at bounding box center [438, 219] width 145 height 19
select select "0"
click at [366, 210] on select "Choose Default Petition PDF Packet Complete Bankruptcy Petition (all forms and …" at bounding box center [438, 219] width 145 height 19
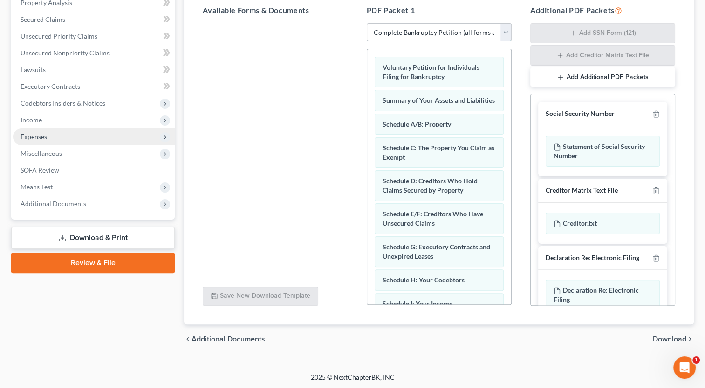
scroll to position [186, 0]
click at [678, 341] on span "Download" at bounding box center [669, 339] width 34 height 7
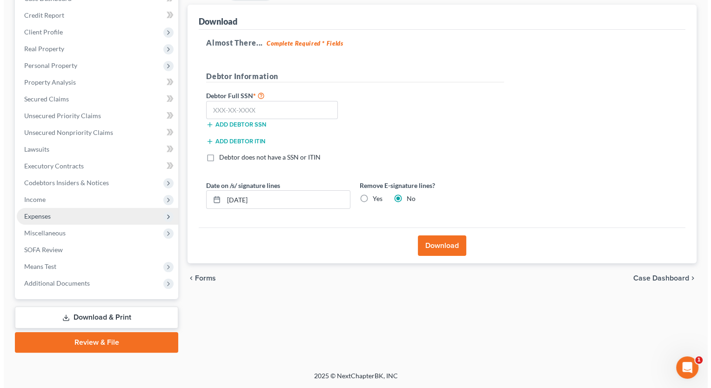
scroll to position [106, 0]
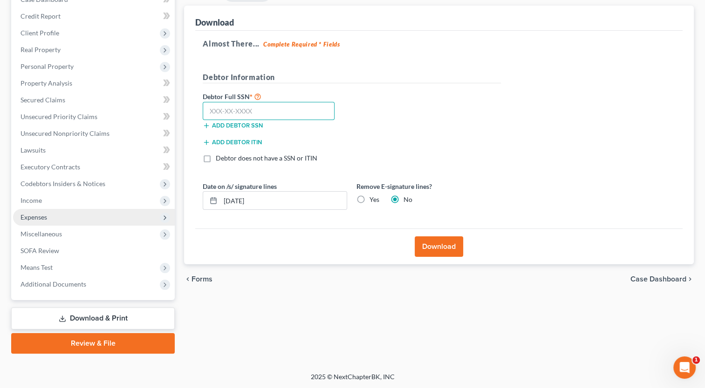
click at [265, 111] on input "text" at bounding box center [269, 111] width 132 height 19
type input "572-69-8263"
click at [443, 245] on button "Download" at bounding box center [438, 247] width 48 height 20
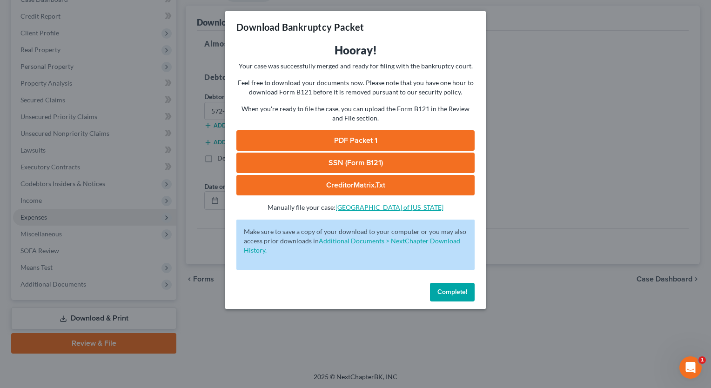
click at [377, 207] on link "Northern District of California" at bounding box center [390, 207] width 108 height 8
